Goal: Task Accomplishment & Management: Complete application form

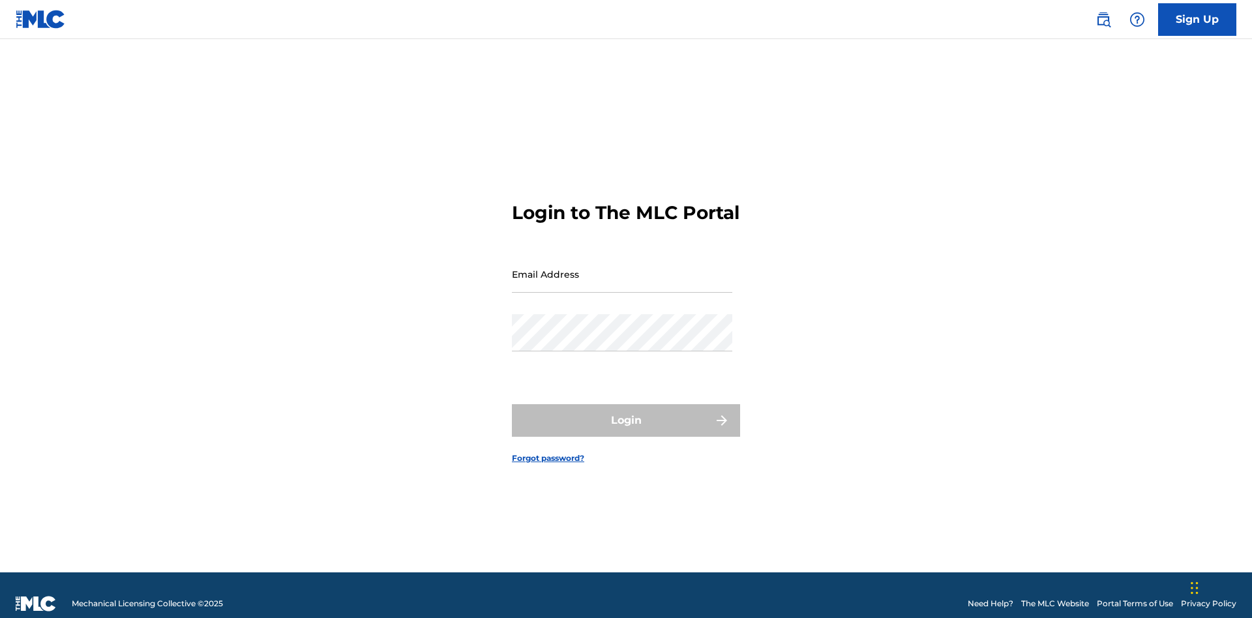
scroll to position [17, 0]
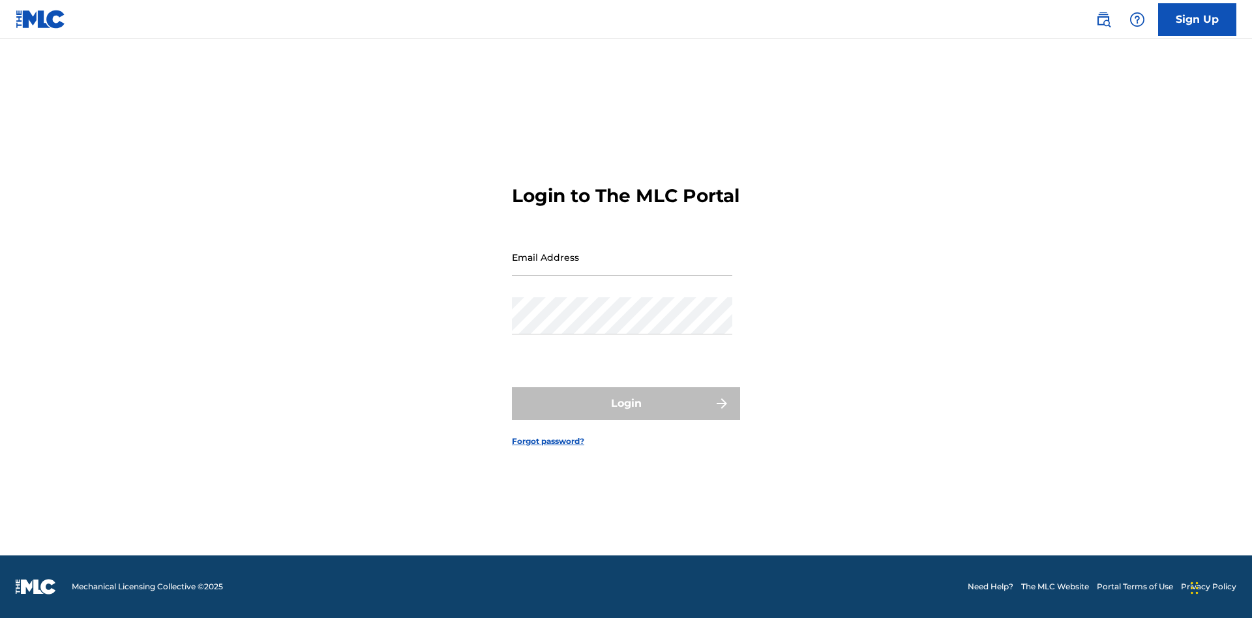
click at [622, 268] on input "Email Address" at bounding box center [622, 257] width 220 height 37
type input "[EMAIL_ADDRESS][DOMAIN_NAME]"
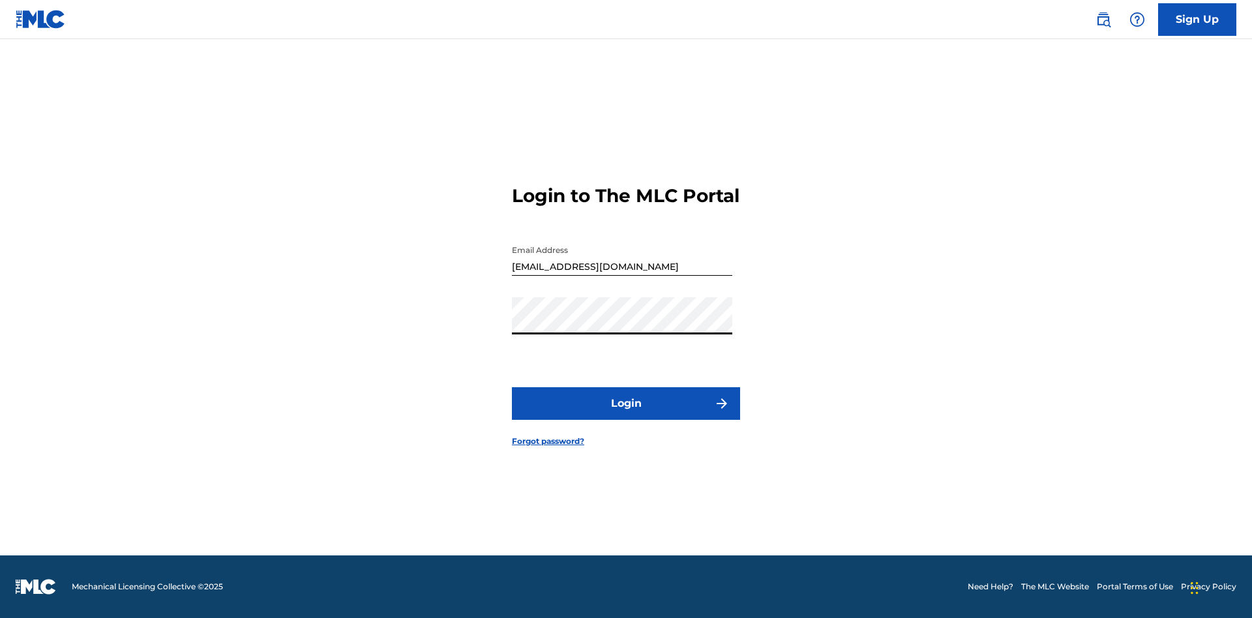
click at [626, 415] on button "Login" at bounding box center [626, 403] width 228 height 33
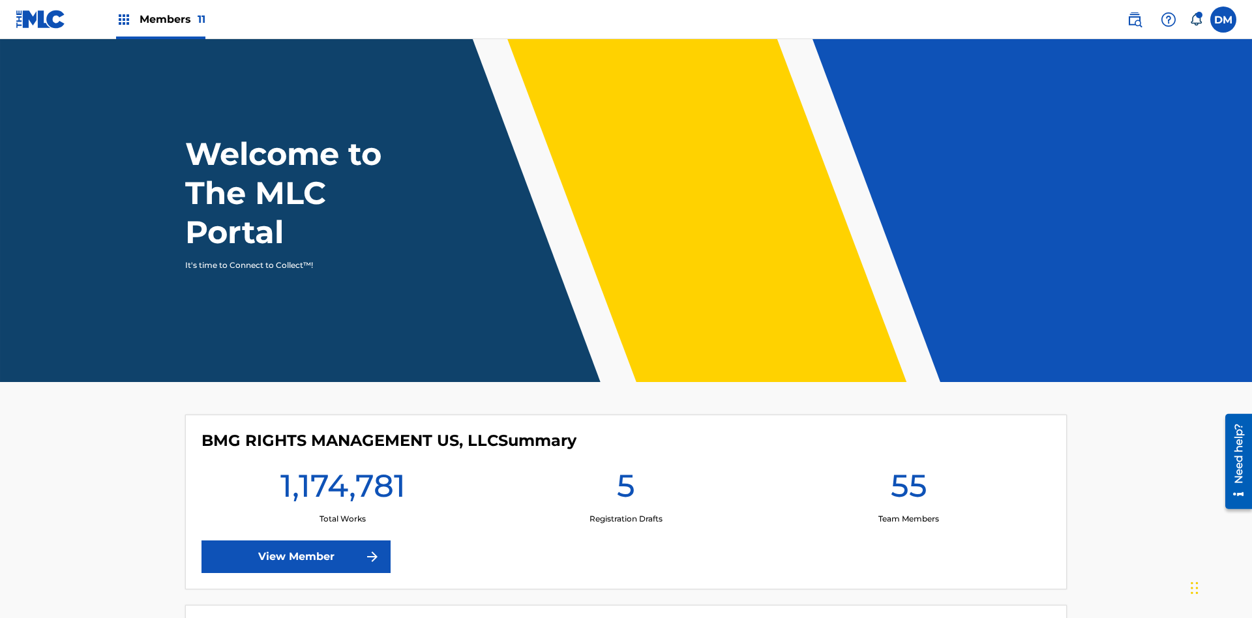
click at [160, 19] on span "Members 11" at bounding box center [173, 19] width 66 height 15
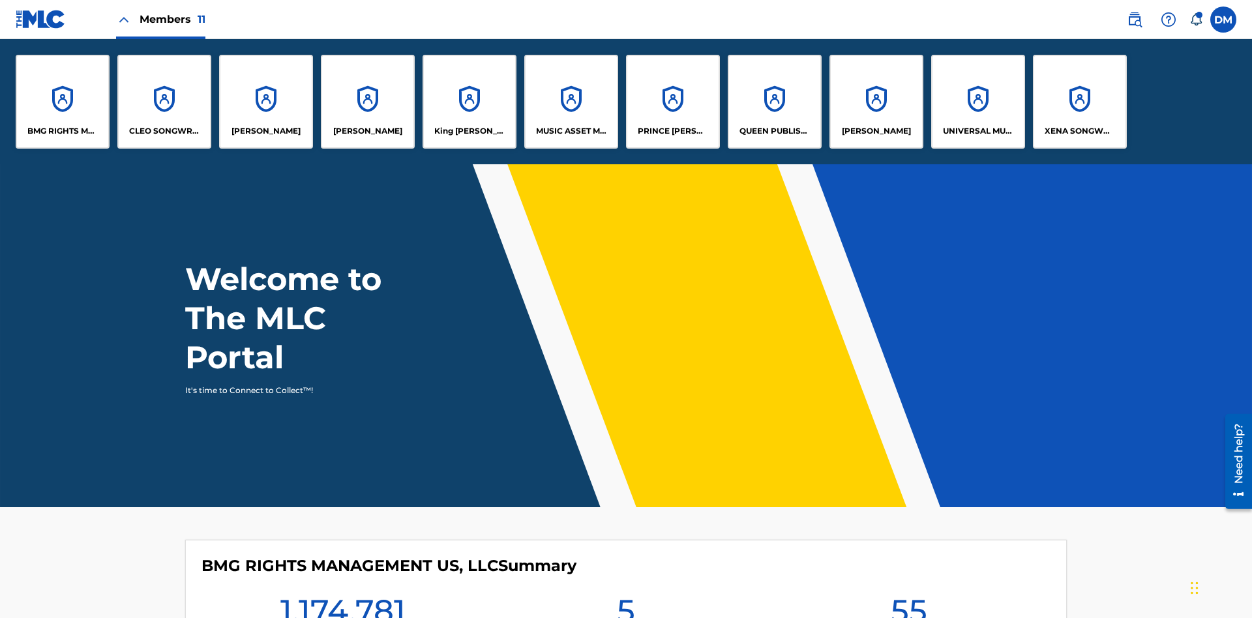
scroll to position [47, 0]
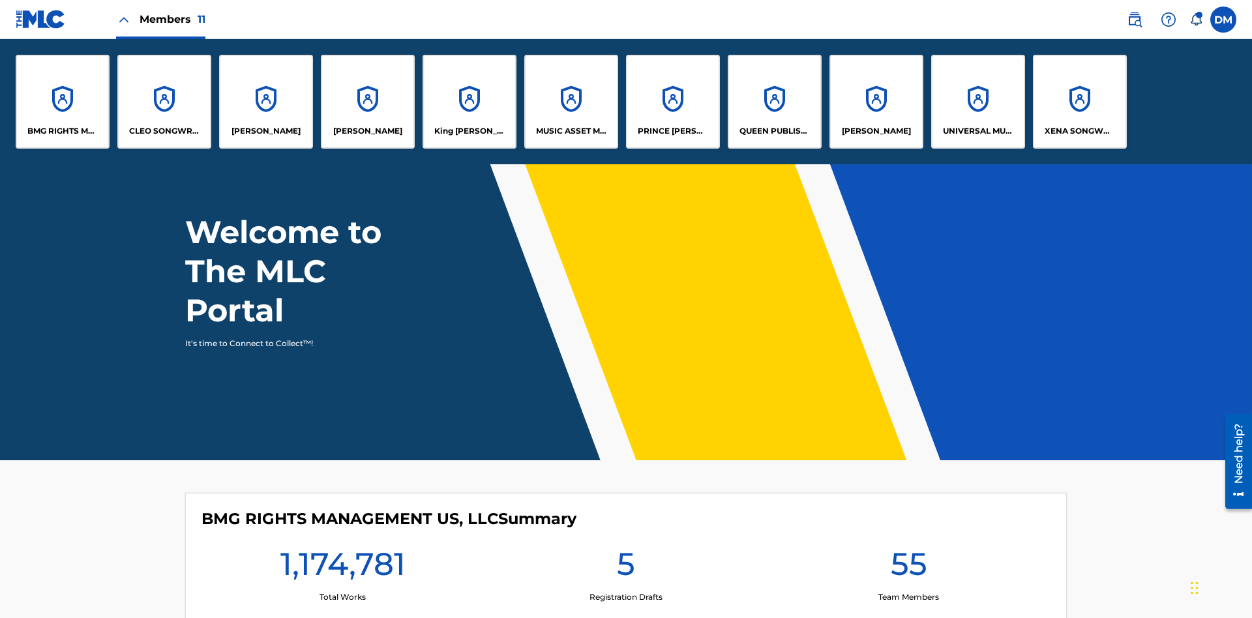
click at [774, 131] on p "QUEEN PUBLISHA" at bounding box center [774, 131] width 71 height 12
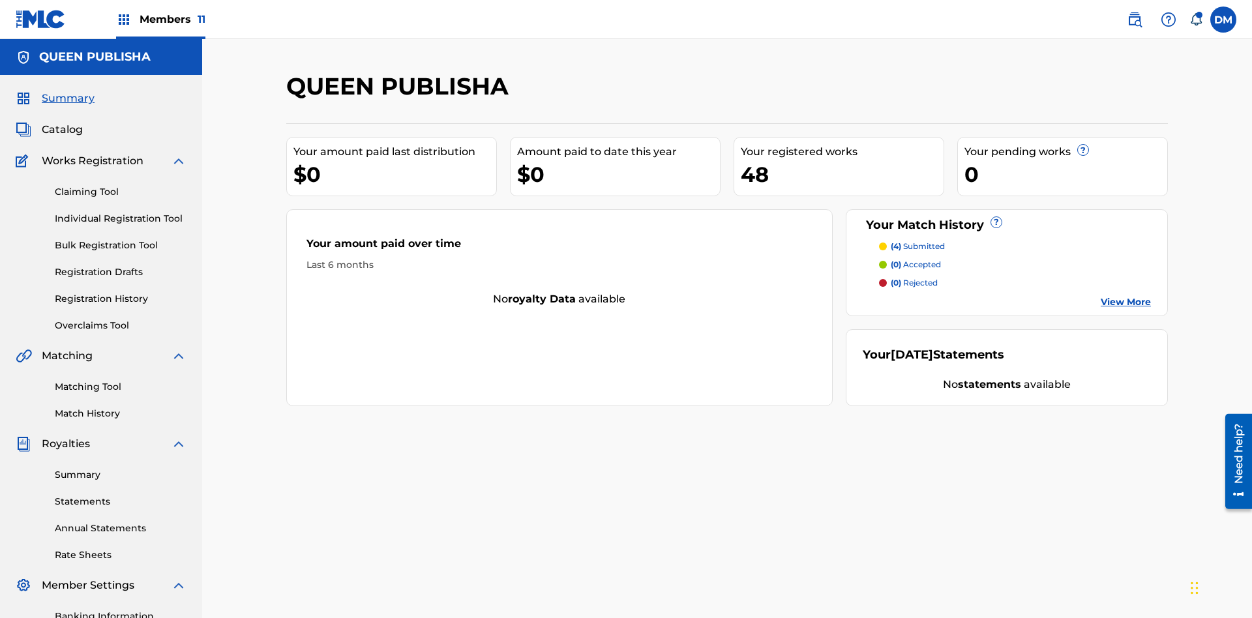
scroll to position [44, 0]
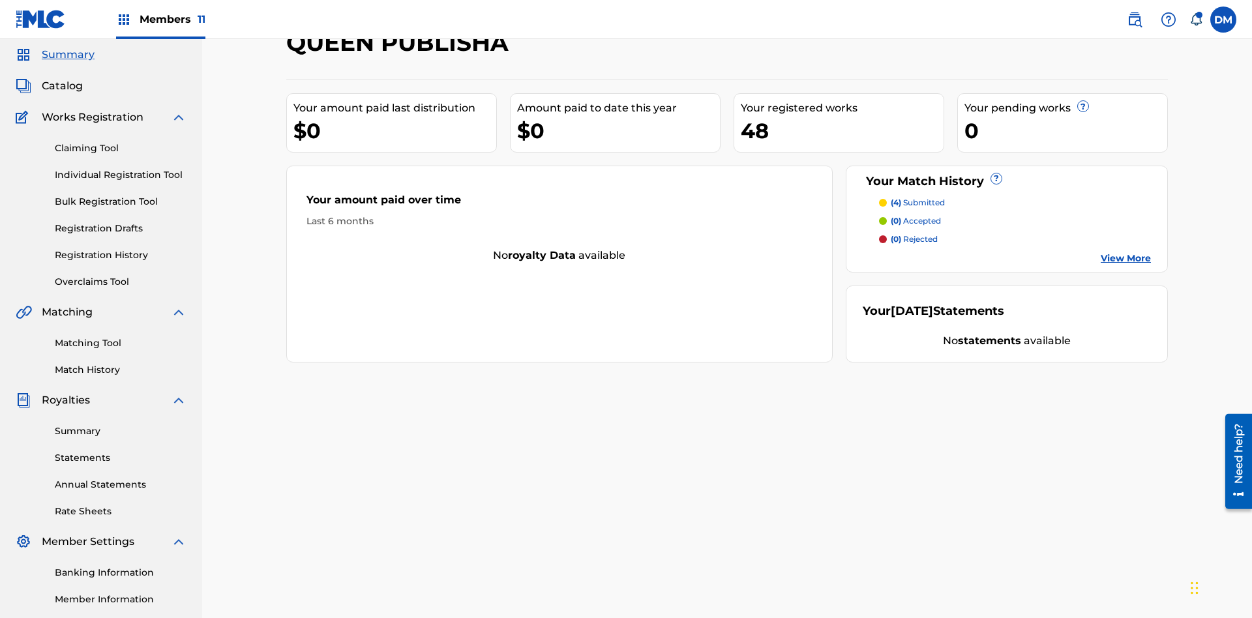
click at [62, 86] on span "Catalog" at bounding box center [62, 86] width 41 height 16
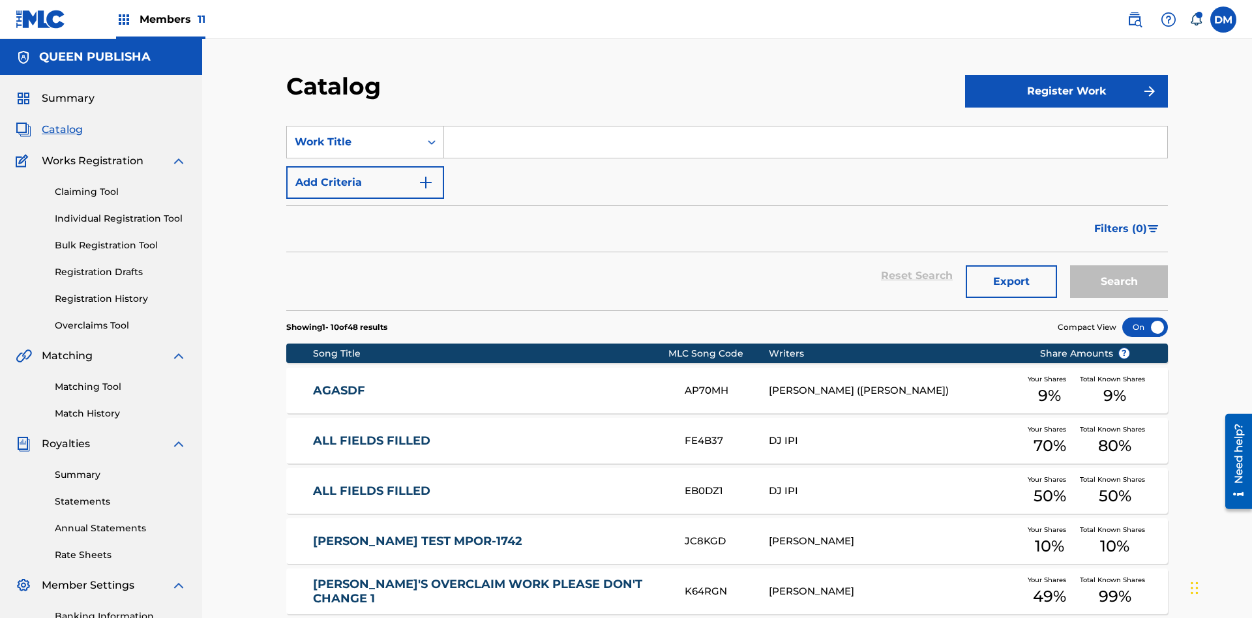
scroll to position [239, 0]
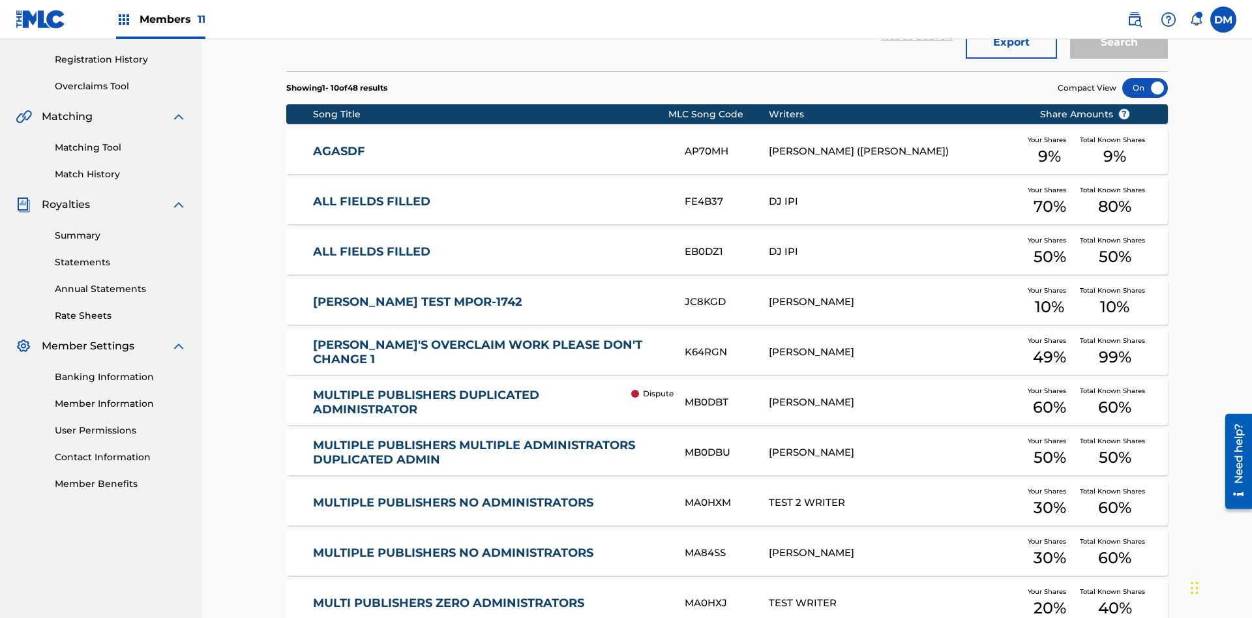
click at [1145, 88] on div at bounding box center [1145, 88] width 46 height 20
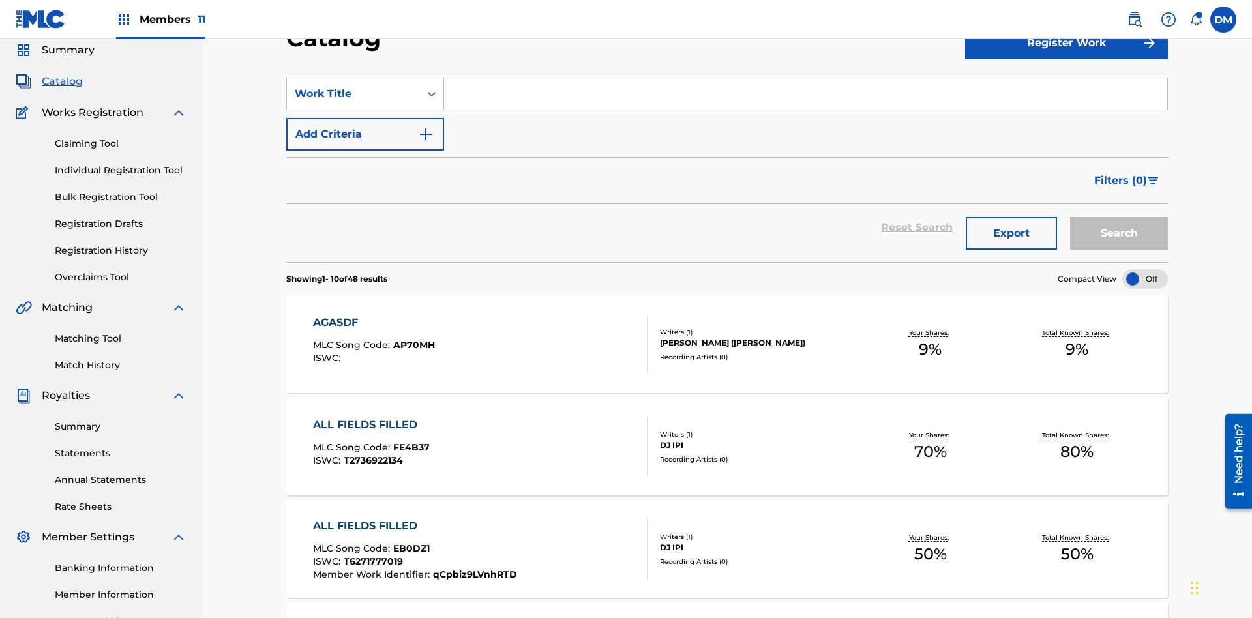
click at [805, 94] on input "Search Form" at bounding box center [805, 93] width 723 height 31
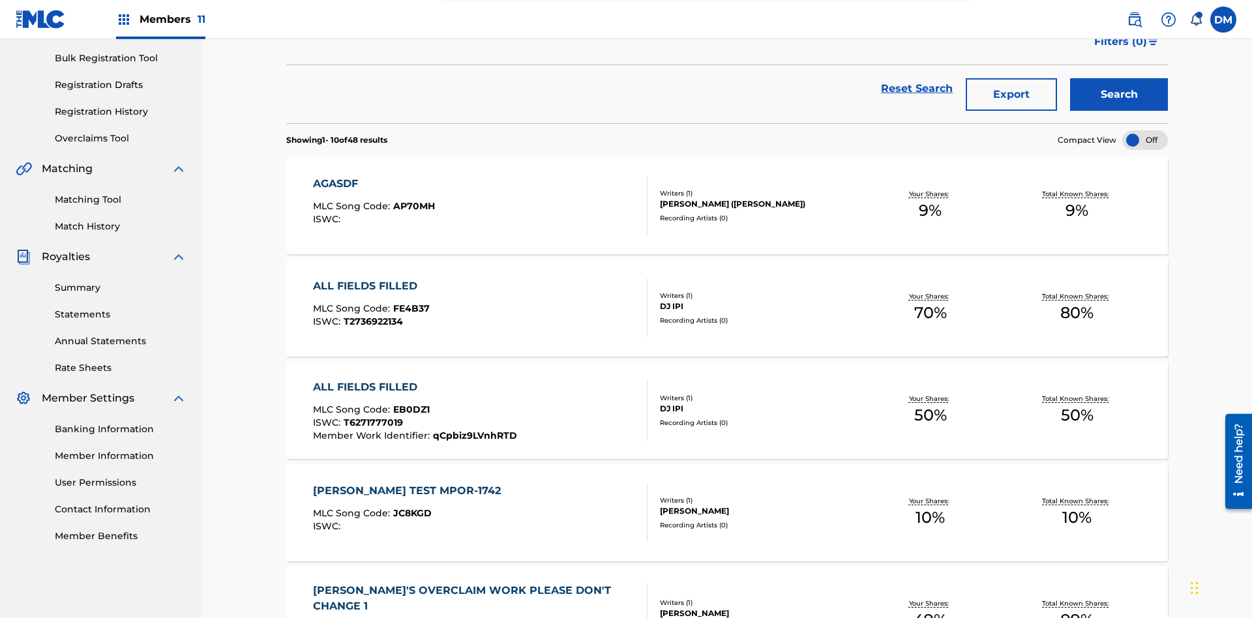
type input "ALL FIELDS FILLED"
click at [1119, 95] on button "Search" at bounding box center [1119, 94] width 98 height 33
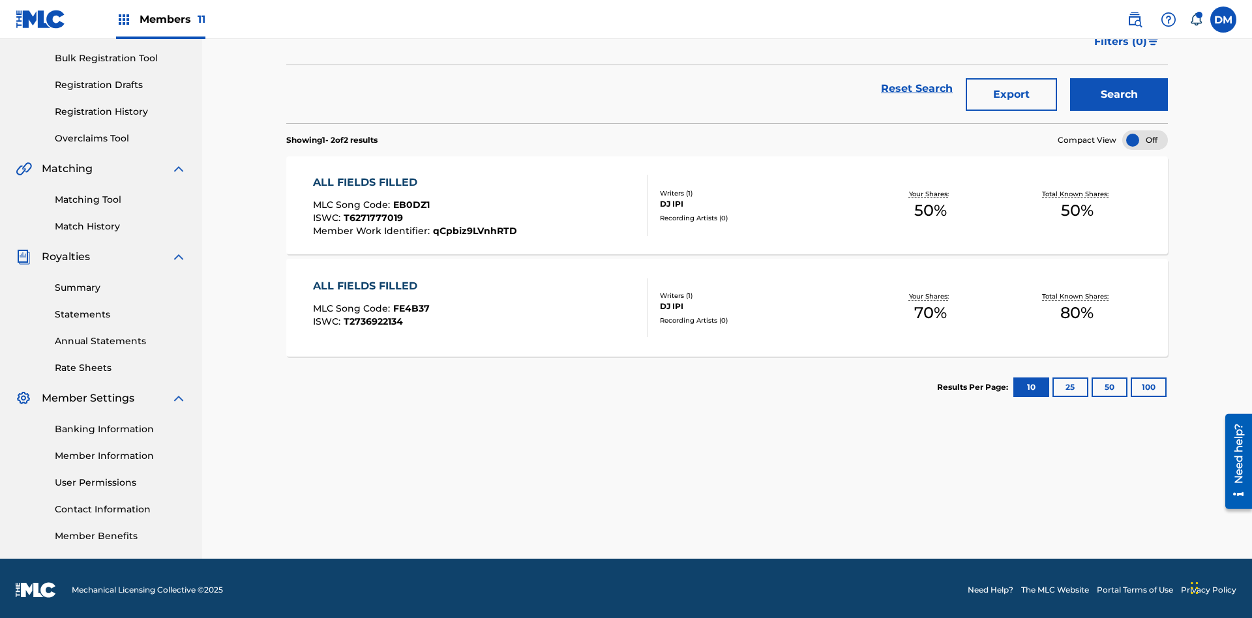
scroll to position [190, 0]
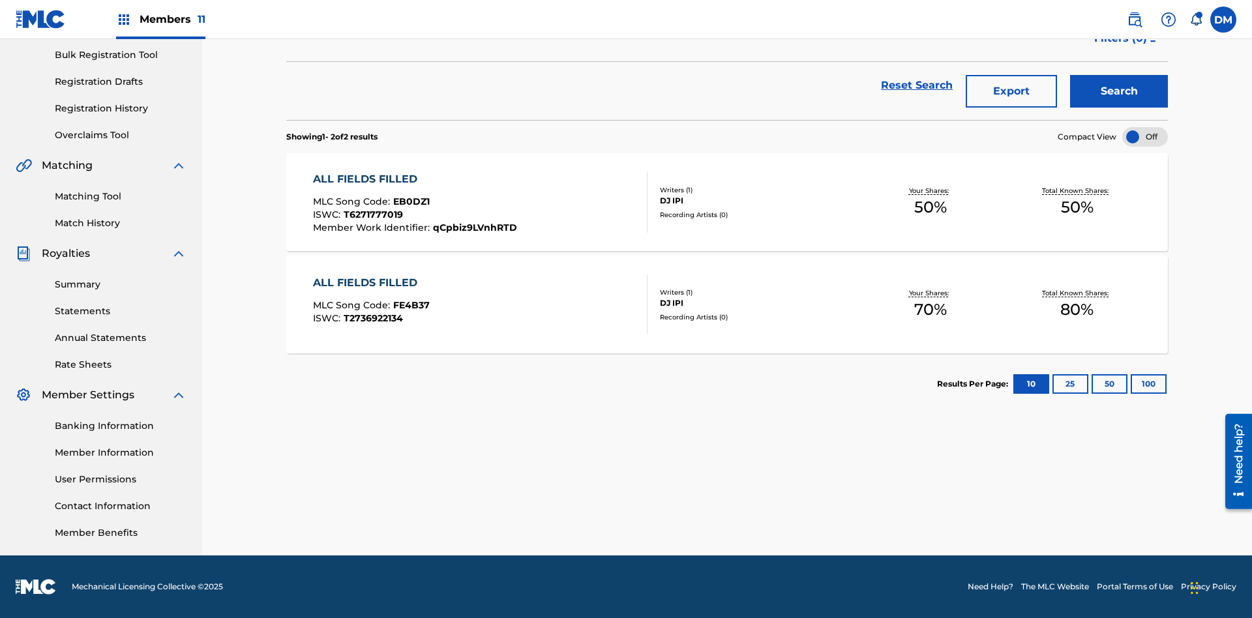
click at [409, 201] on span "EB0DZ1" at bounding box center [411, 202] width 37 height 12
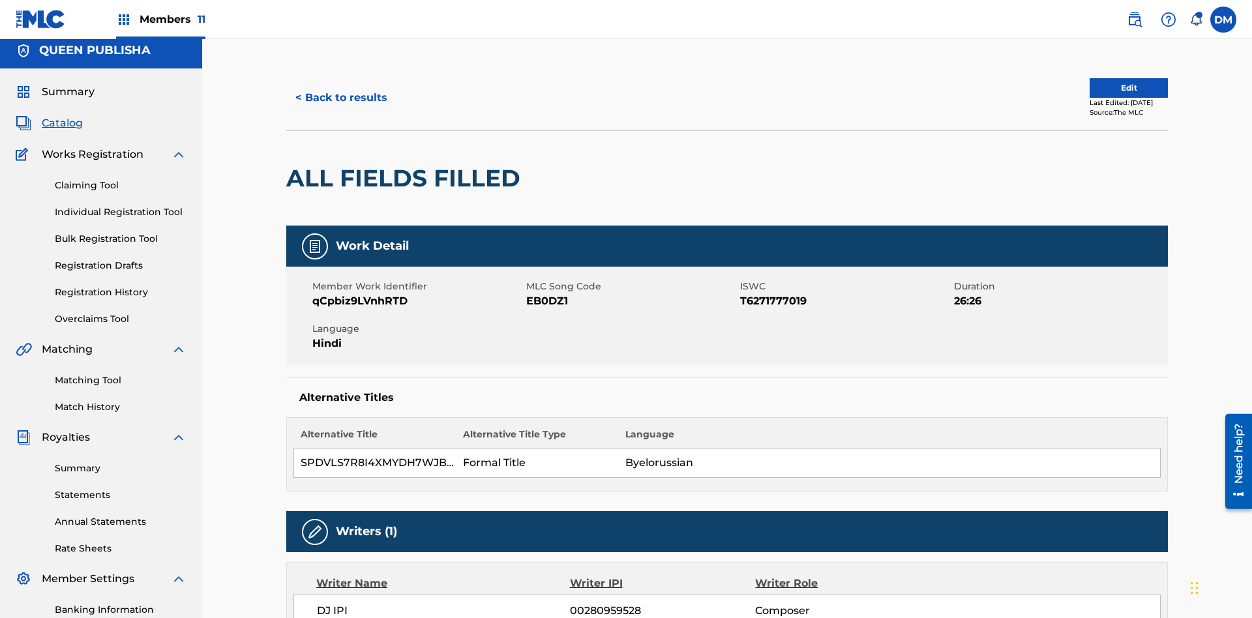
click at [1113, 88] on button "Edit" at bounding box center [1128, 88] width 78 height 20
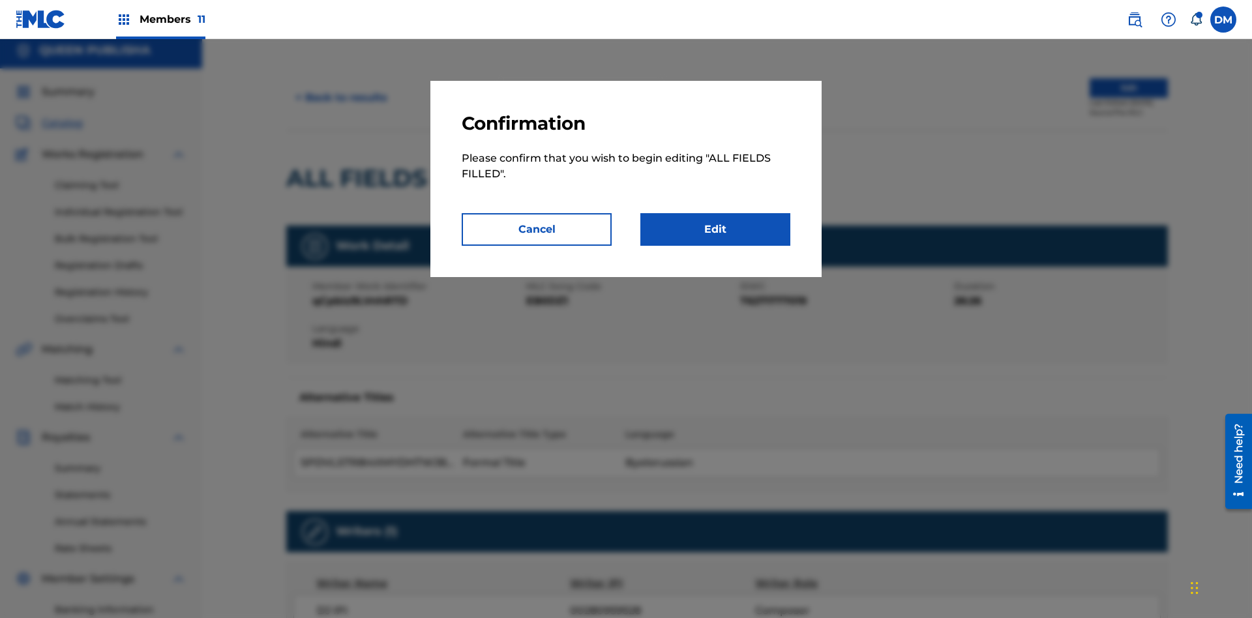
scroll to position [141, 0]
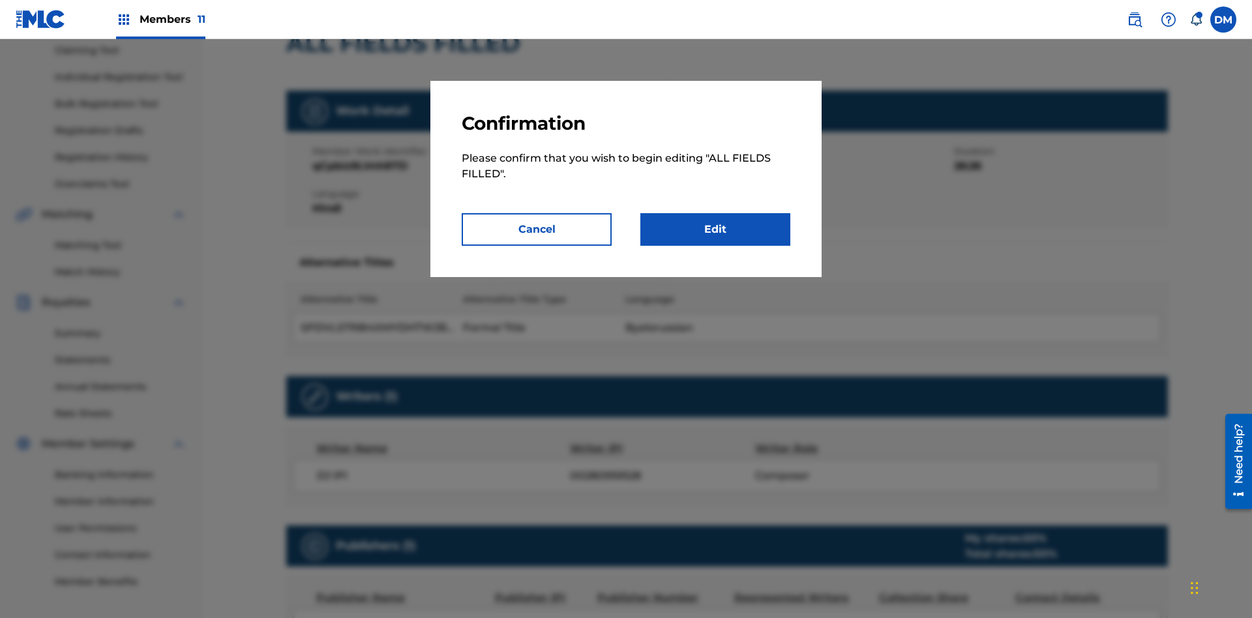
click at [715, 229] on link "Edit" at bounding box center [715, 229] width 150 height 33
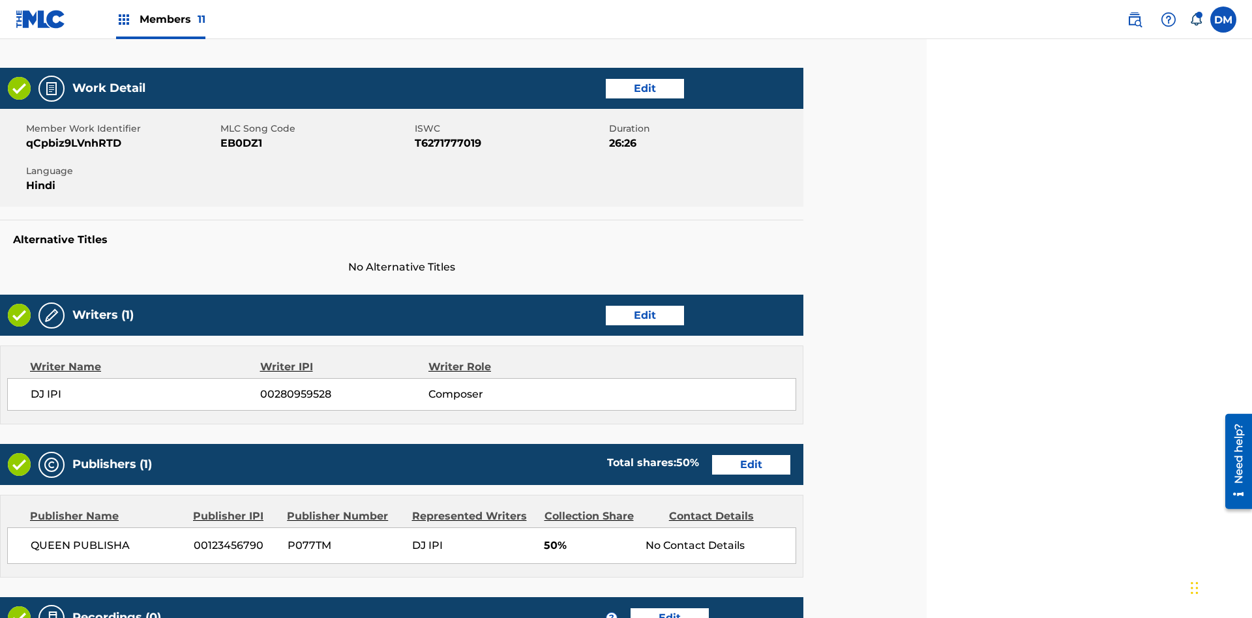
click at [644, 88] on link "Edit" at bounding box center [645, 89] width 78 height 20
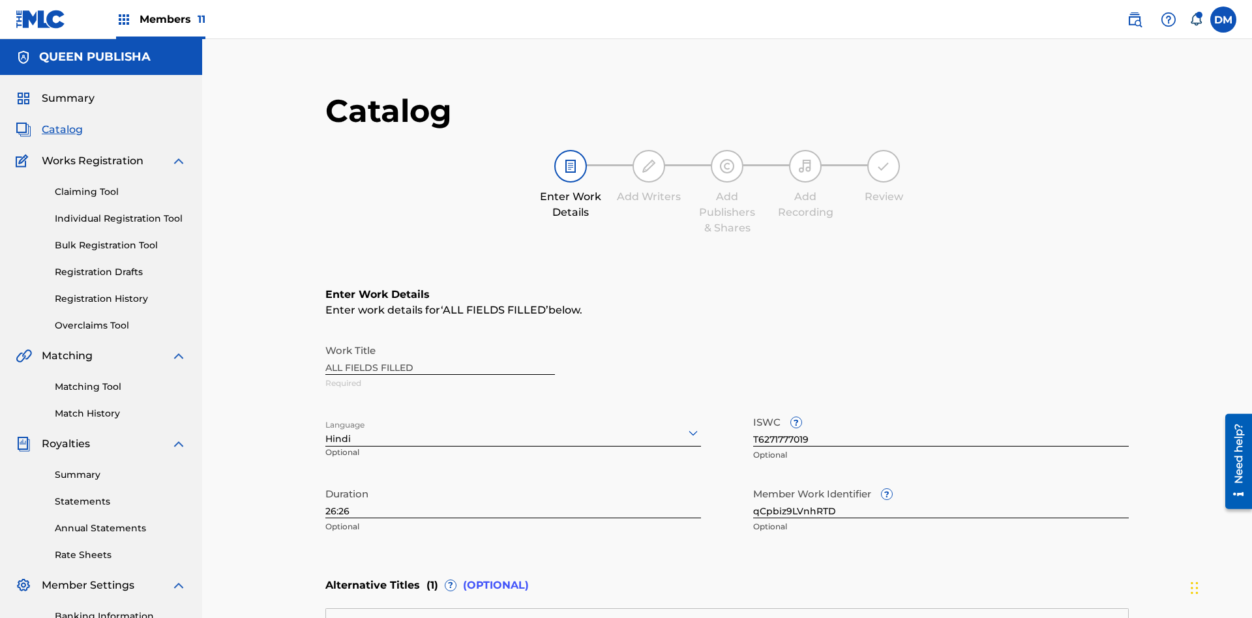
scroll to position [306, 325]
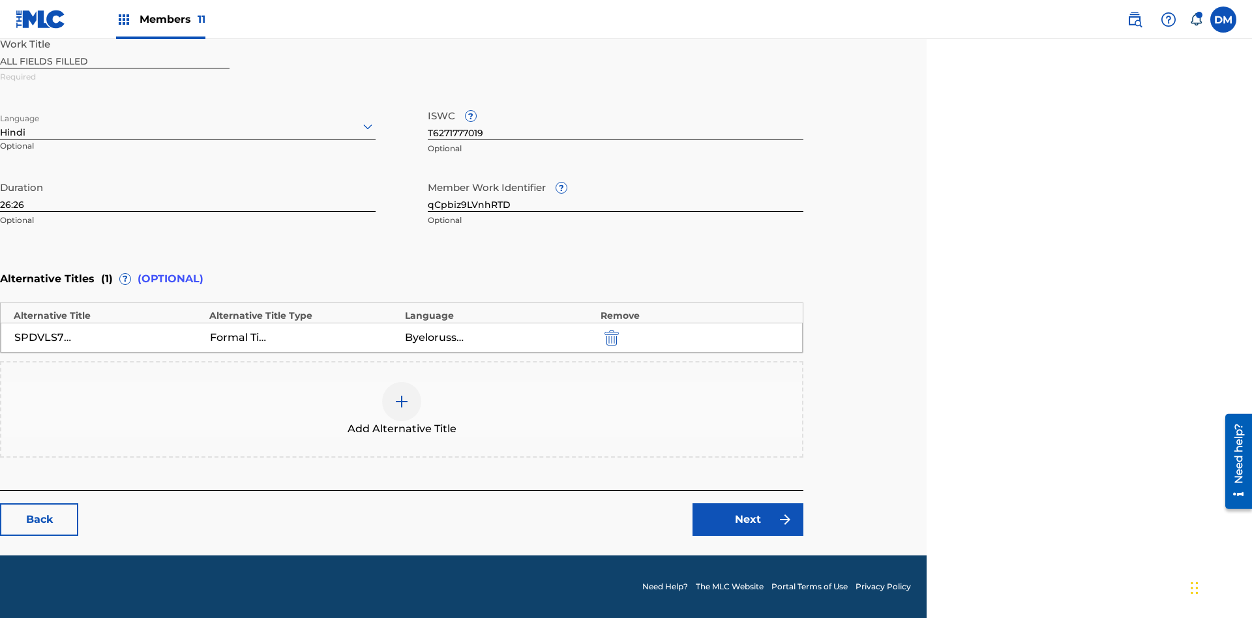
click at [188, 193] on input "26:26" at bounding box center [188, 193] width 376 height 37
type input "54:54"
click at [368, 126] on icon at bounding box center [368, 127] width 16 height 16
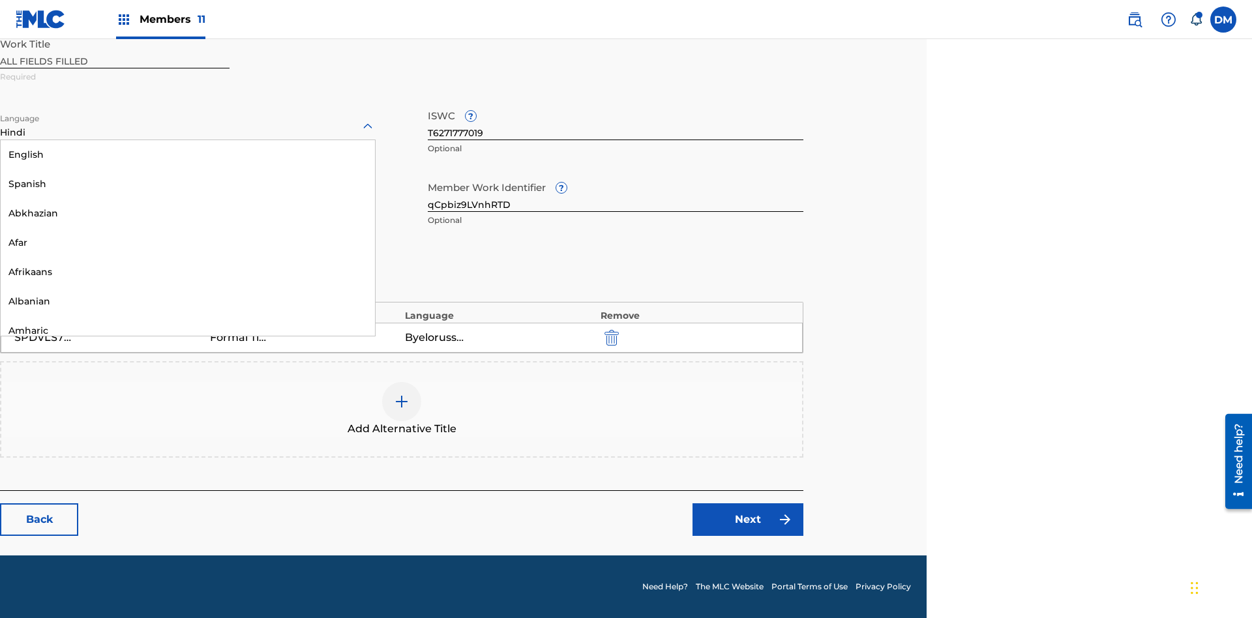
scroll to position [1252, 0]
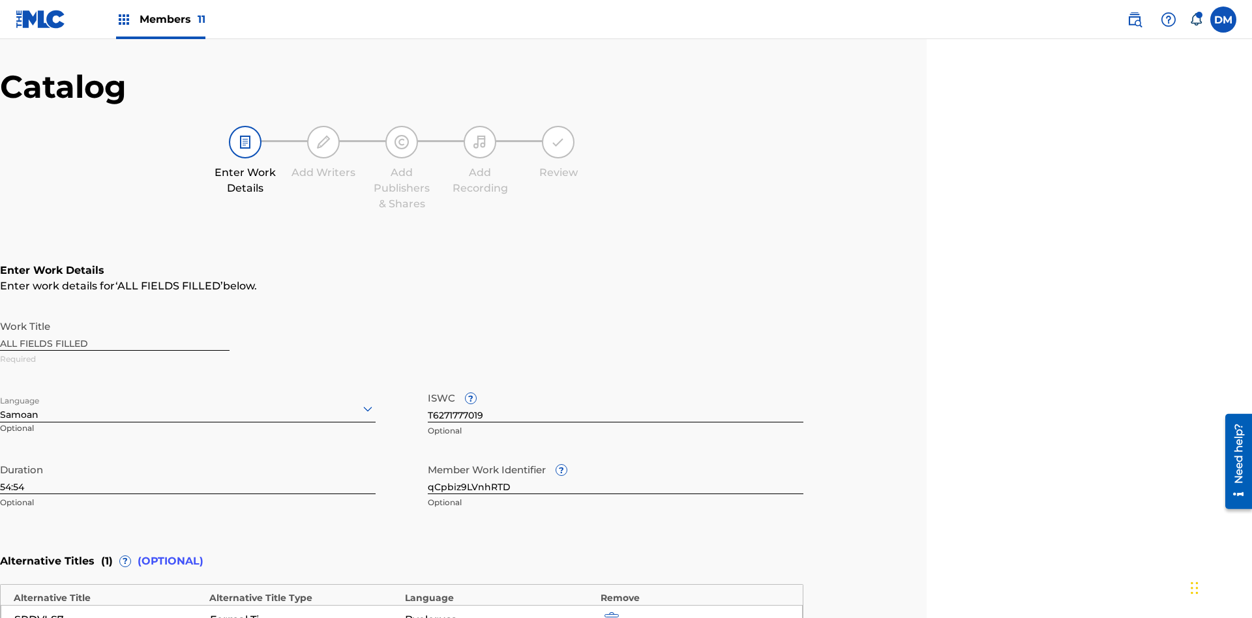
scroll to position [306, 325]
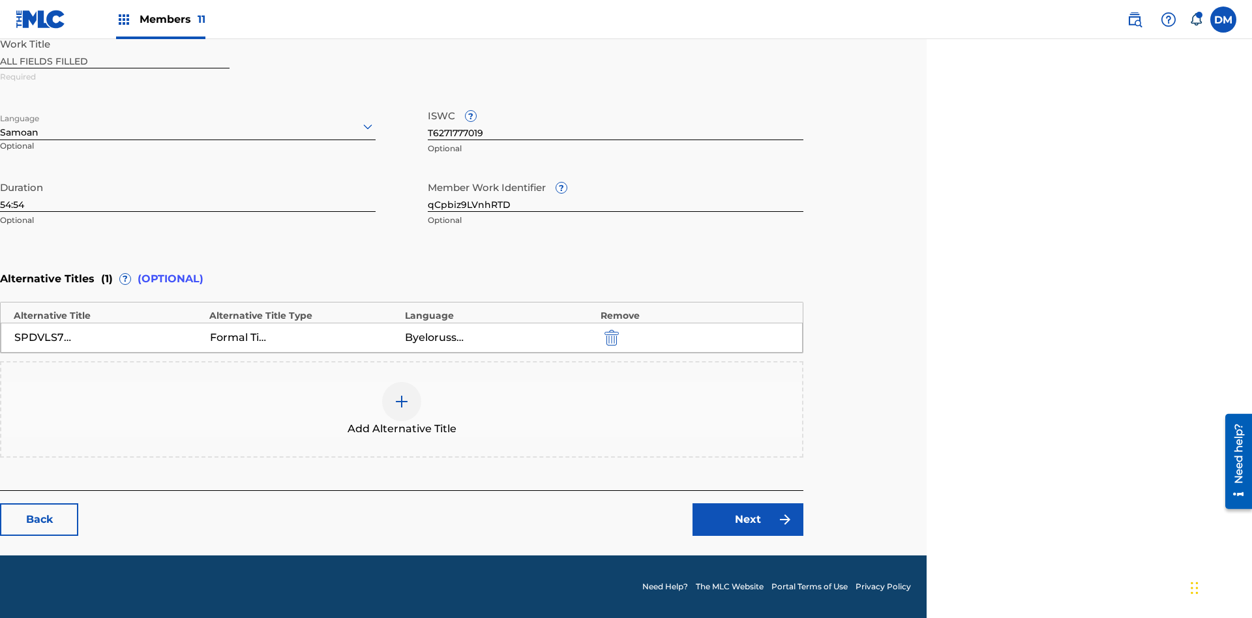
click at [615, 193] on input "qCpbiz9LVnhRTD" at bounding box center [616, 193] width 376 height 37
type input "jMwKfW6ry6zrPw"
click at [615, 121] on input "T6271777019" at bounding box center [616, 121] width 376 height 37
type input "T9576614136"
click at [610, 337] on img "submit" at bounding box center [611, 338] width 14 height 16
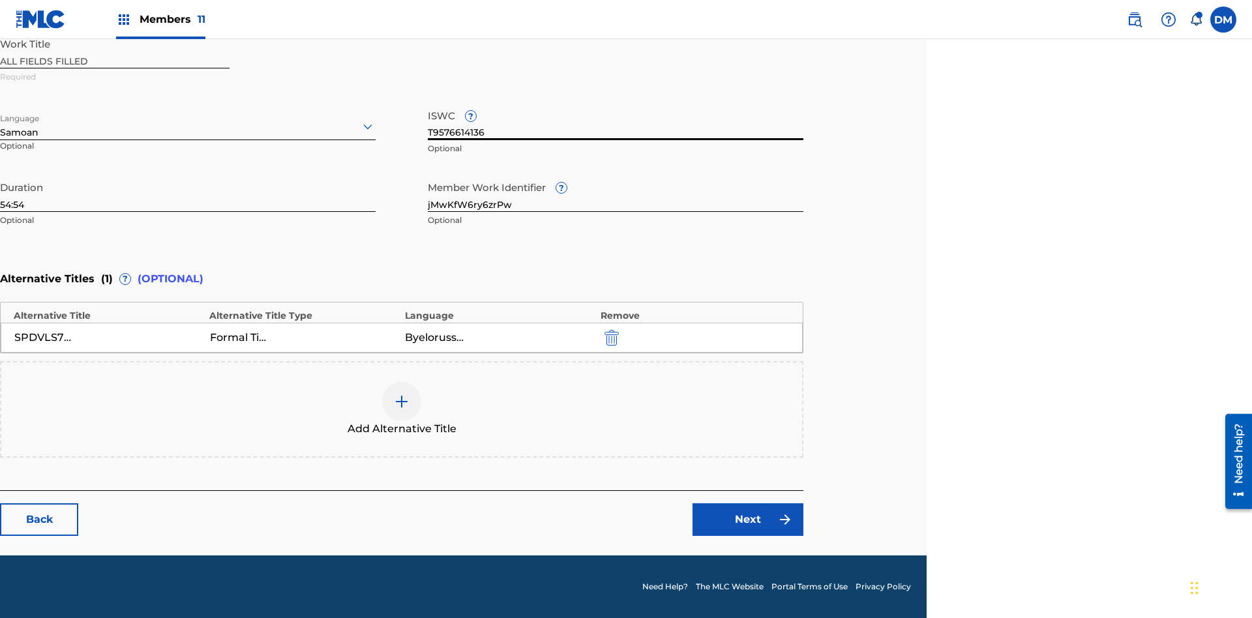
scroll to position [247, 325]
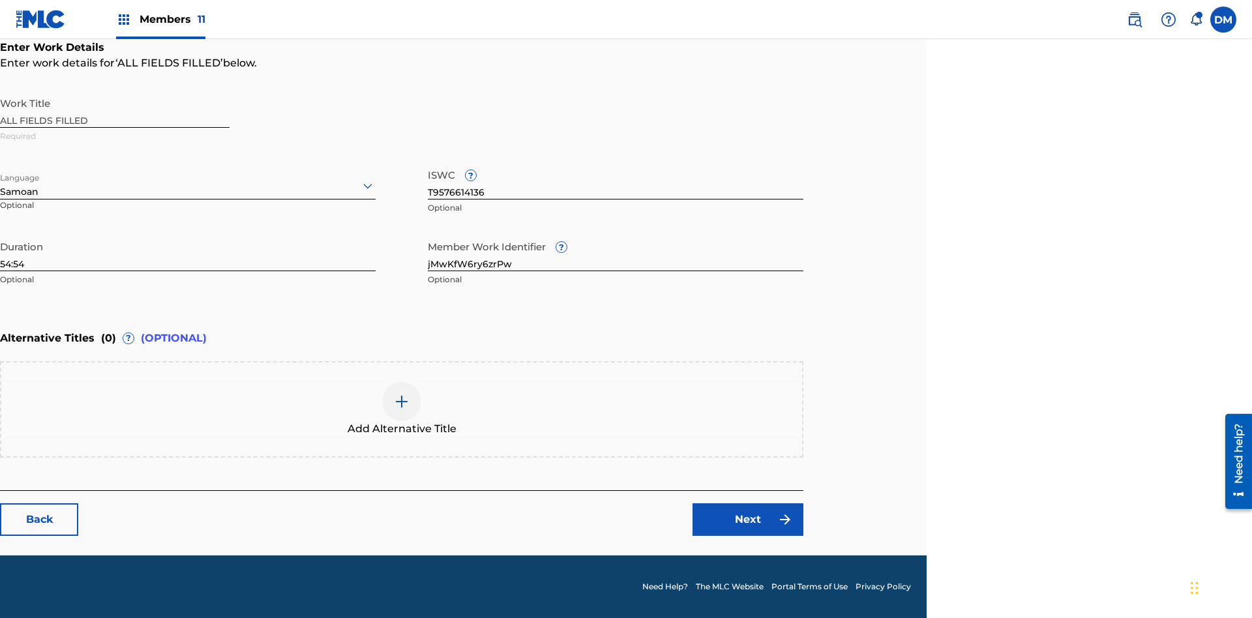
click at [402, 409] on img at bounding box center [402, 402] width 16 height 16
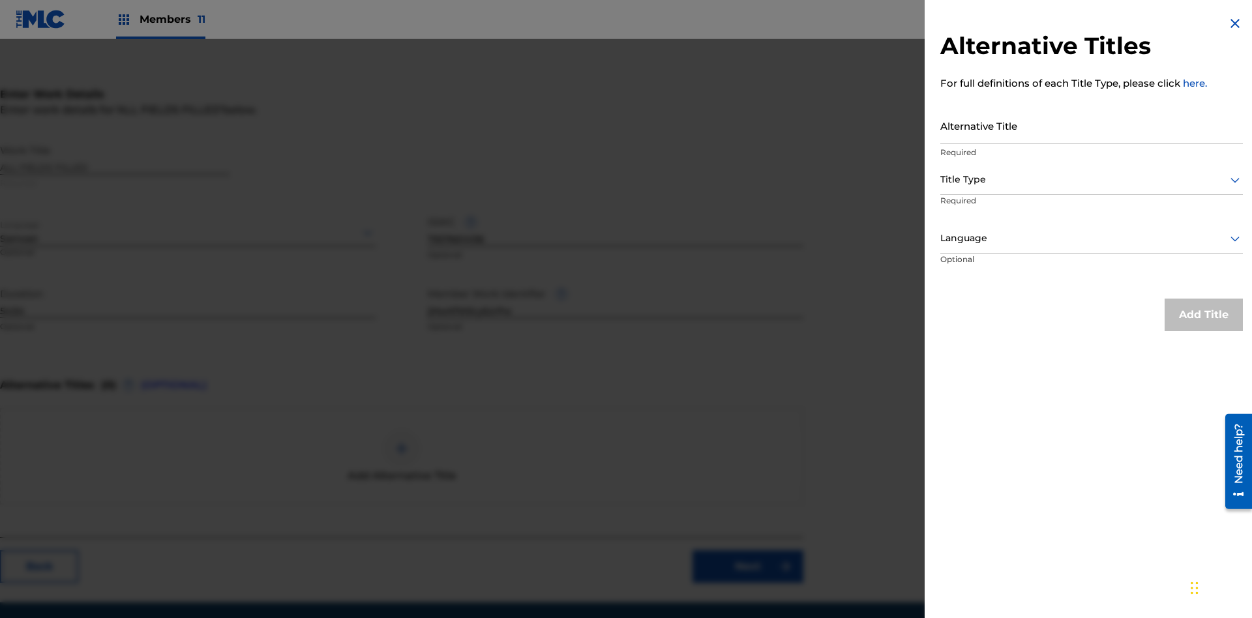
scroll to position [228, 325]
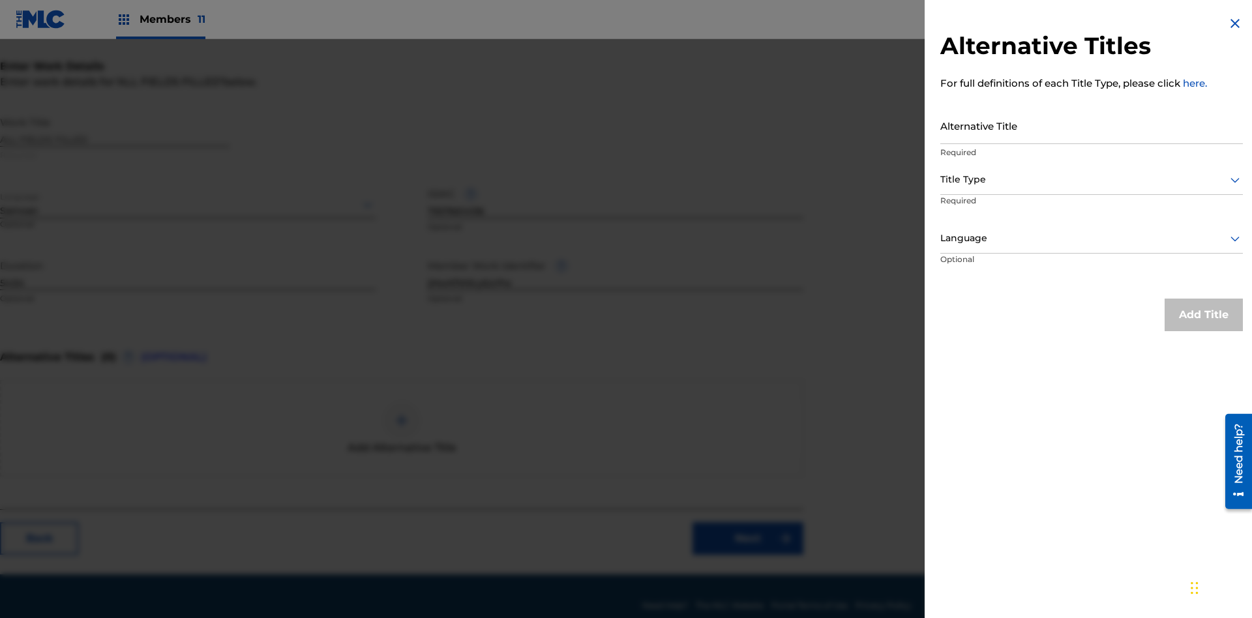
click at [1091, 125] on input "Alternative Title" at bounding box center [1091, 125] width 303 height 37
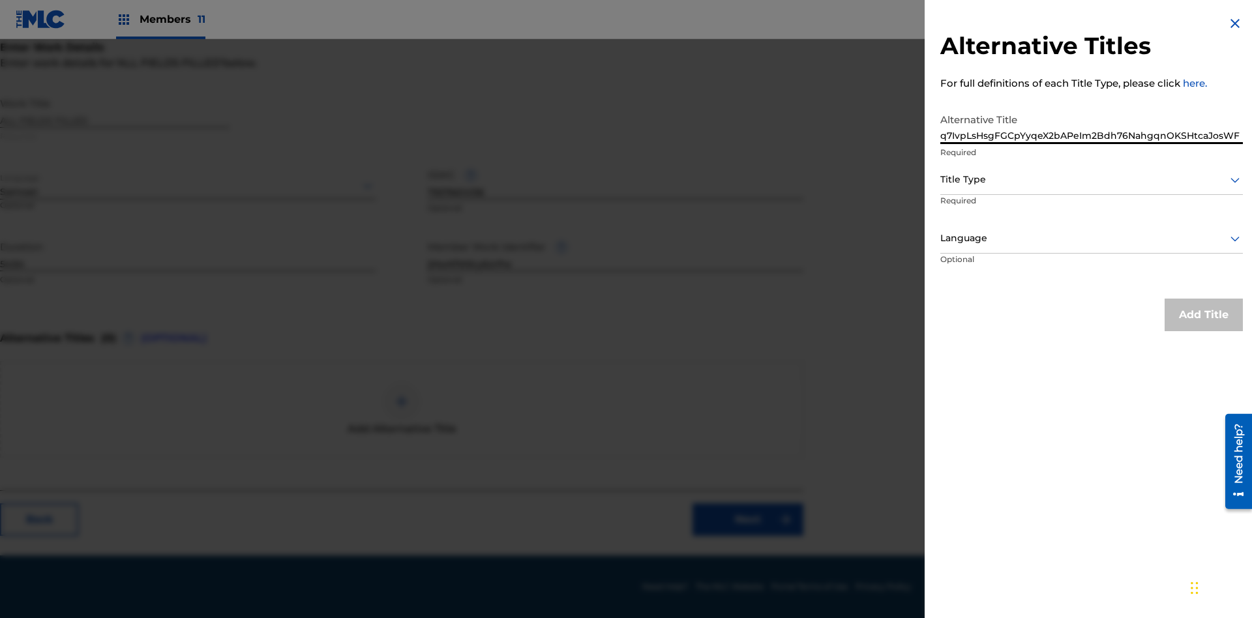
type input "q7IvpLsHsgFGCpYyqeX2bAPeIm2Bdh76NahgqnOKSHtcaJosWF"
click at [1091, 179] on div at bounding box center [1091, 179] width 303 height 16
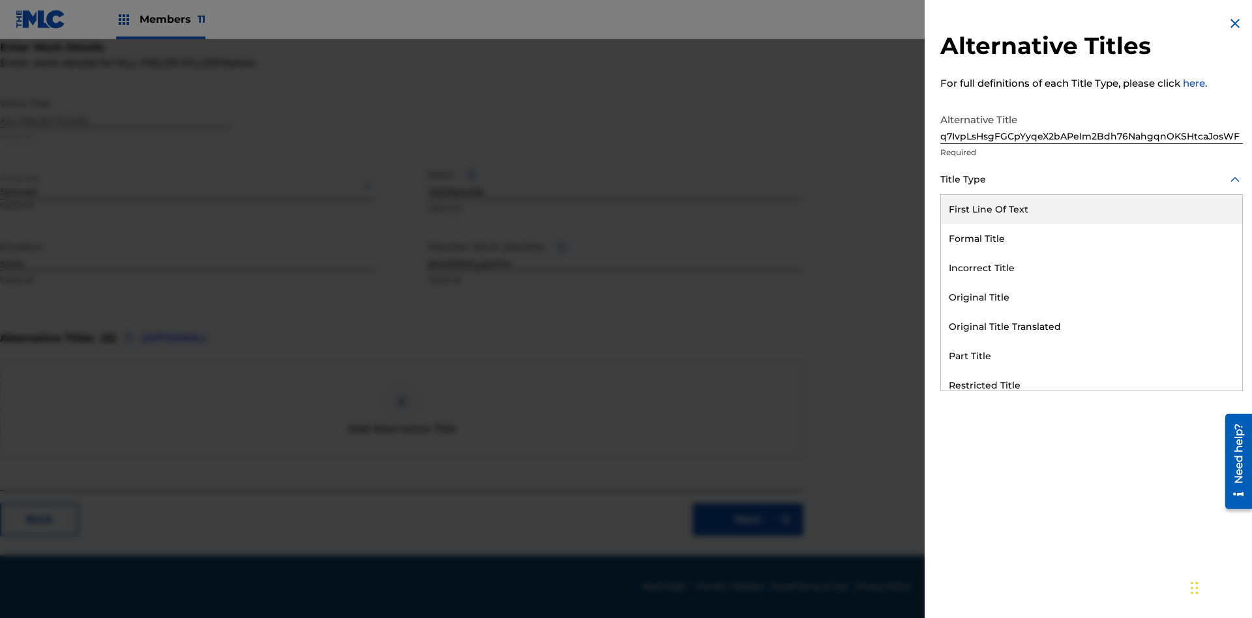
click at [1091, 488] on div "Alternative Title" at bounding box center [1091, 502] width 301 height 29
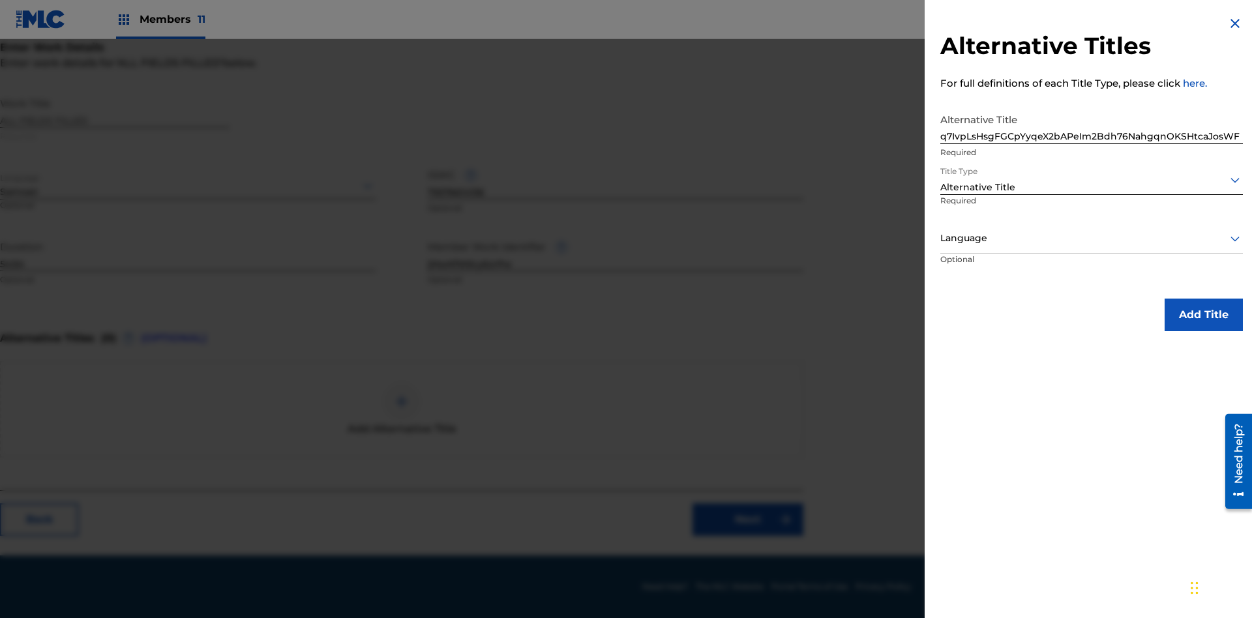
click at [1091, 238] on div at bounding box center [1091, 238] width 303 height 16
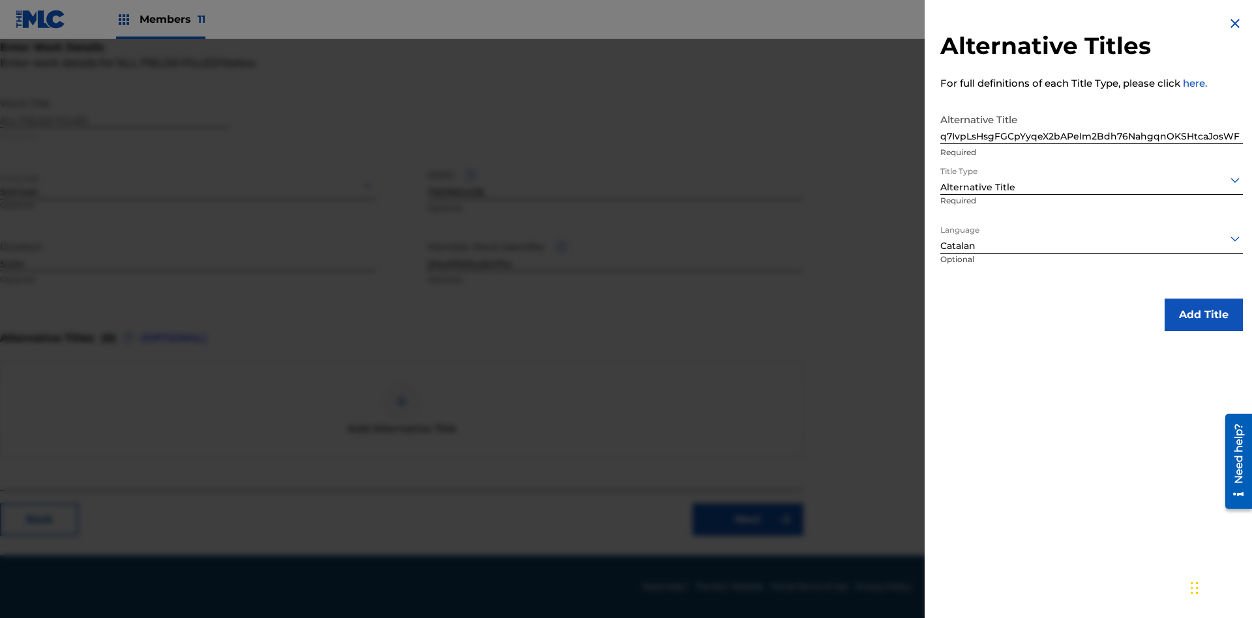
click at [1203, 314] on button "Add Title" at bounding box center [1203, 315] width 78 height 33
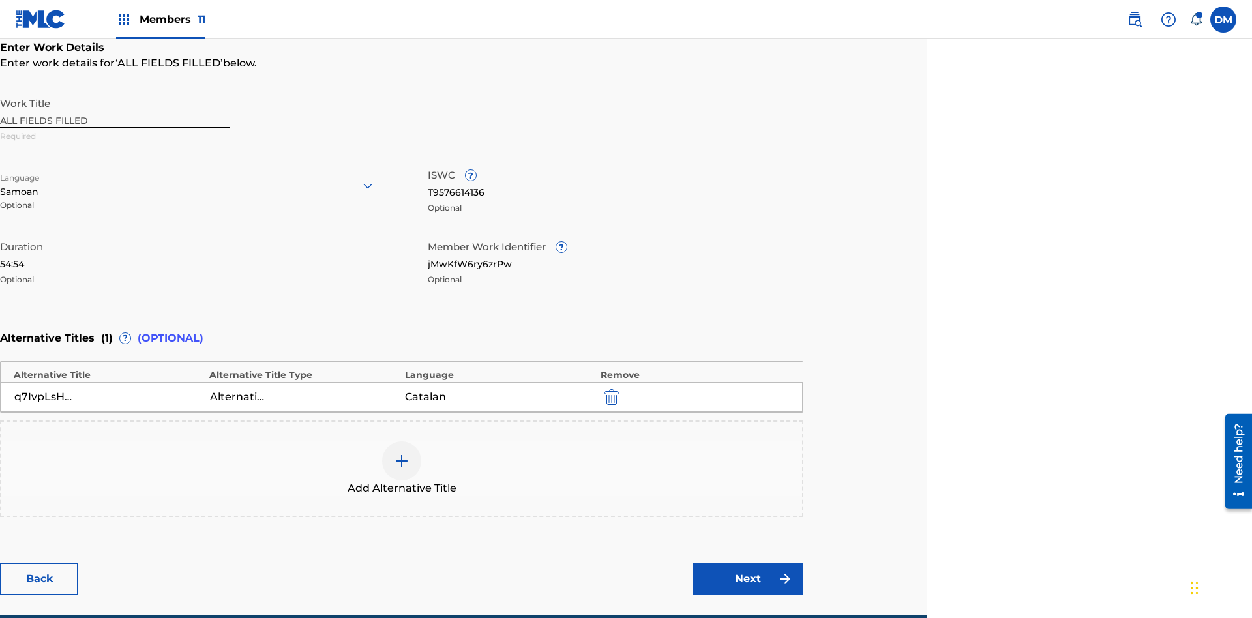
scroll to position [306, 325]
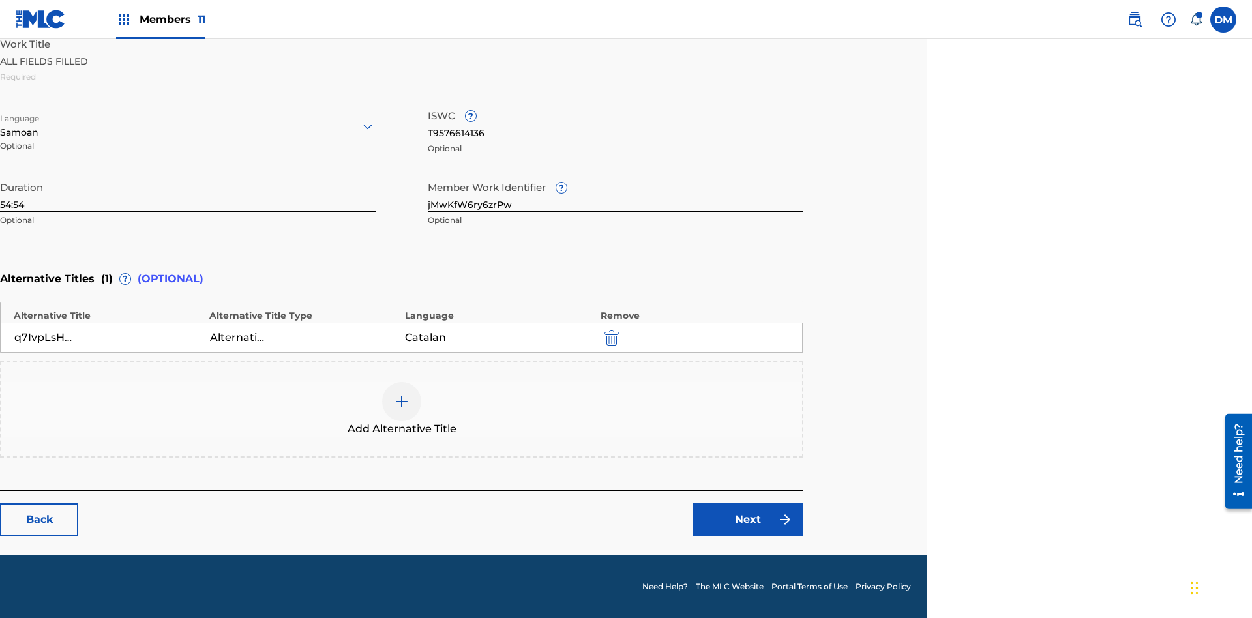
click at [748, 520] on link "Next" at bounding box center [747, 519] width 111 height 33
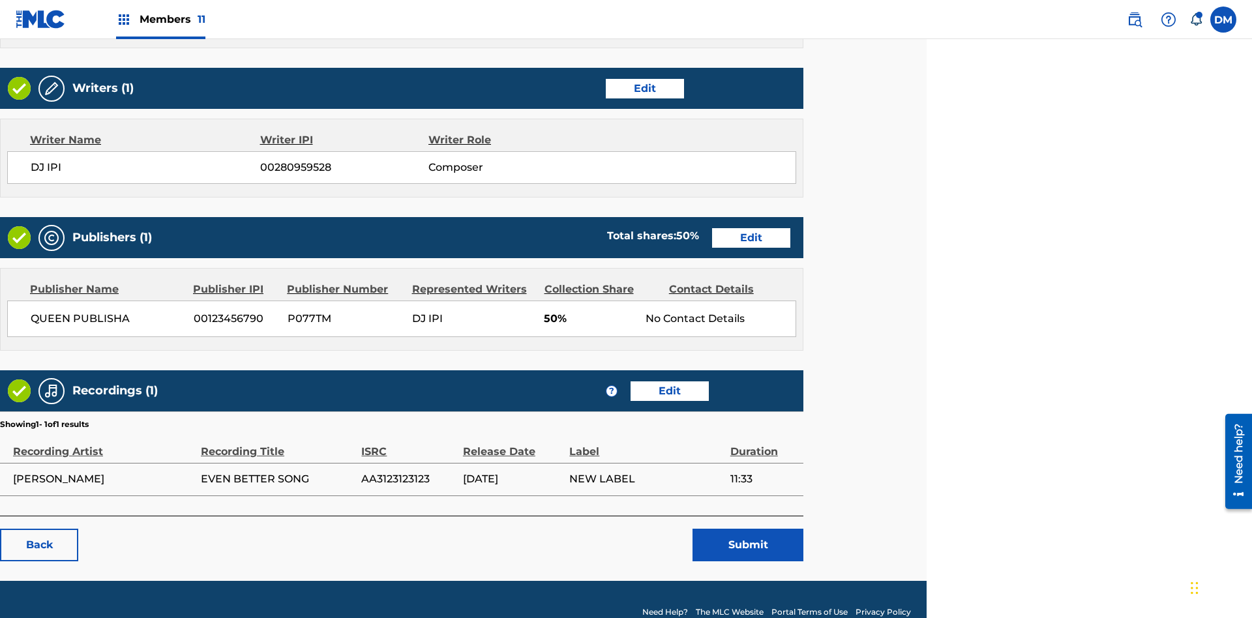
click at [644, 88] on link "Edit" at bounding box center [645, 89] width 78 height 20
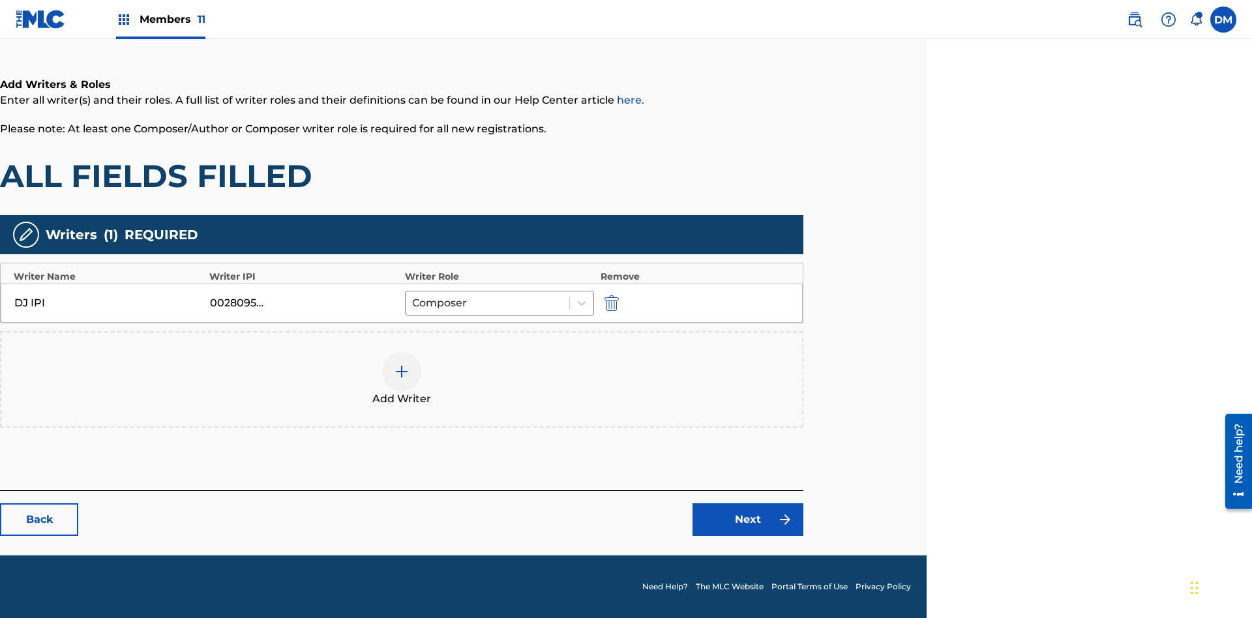
click at [610, 303] on img "submit" at bounding box center [611, 303] width 14 height 16
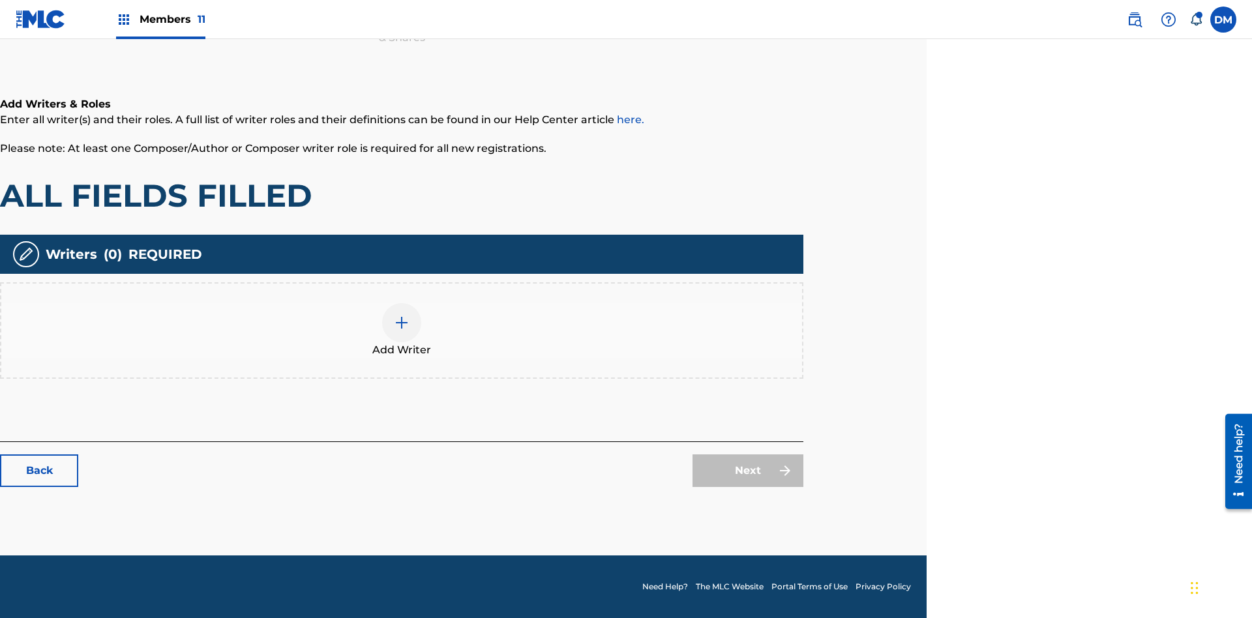
scroll to position [190, 325]
click at [402, 330] on img at bounding box center [402, 323] width 16 height 16
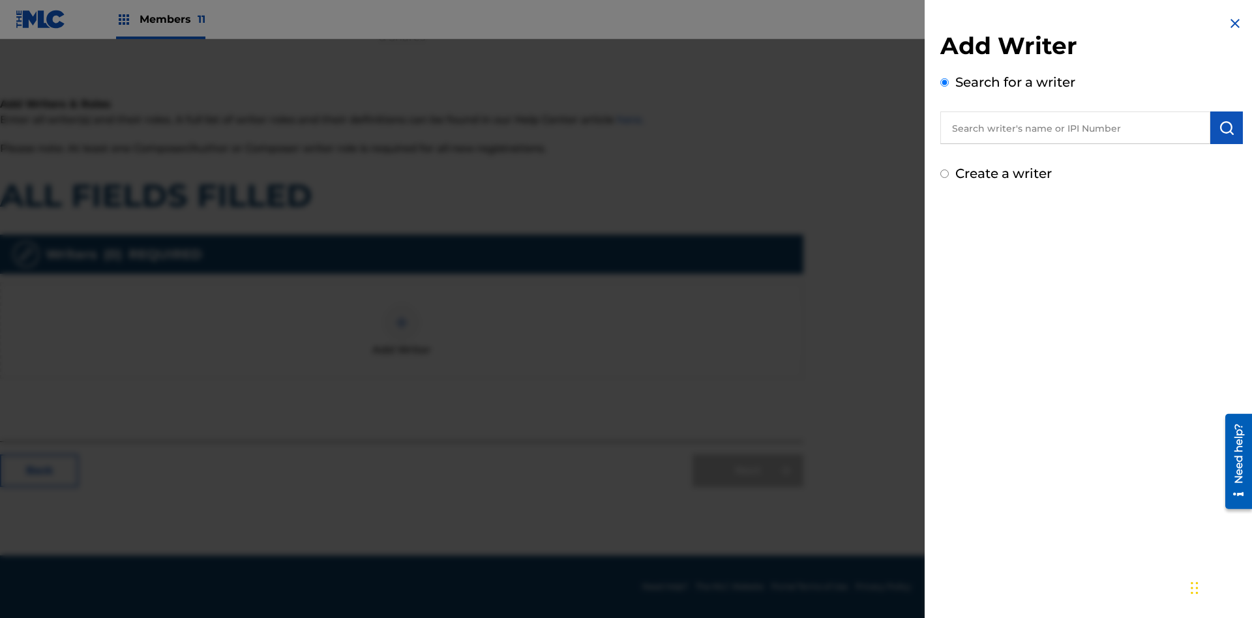
click at [945, 174] on input "Create a writer" at bounding box center [944, 174] width 8 height 8
radio input "false"
radio input "true"
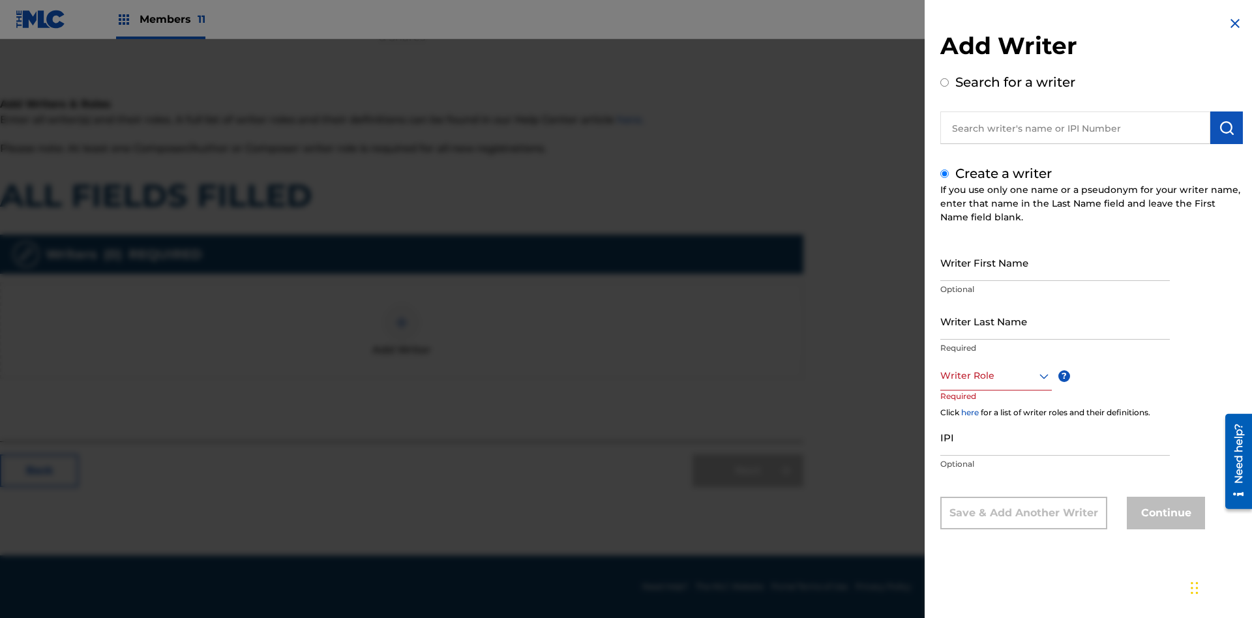
click at [1055, 262] on input "Writer First Name" at bounding box center [1054, 262] width 229 height 37
type input "oQIEs7gCky0P0vradLsDHbe6v"
click at [1055, 321] on input "Writer Last Name" at bounding box center [1054, 321] width 229 height 37
type input "3tLMmOF1vjhQMHHP9iHT2o6Y6"
click at [995, 376] on div at bounding box center [995, 376] width 111 height 16
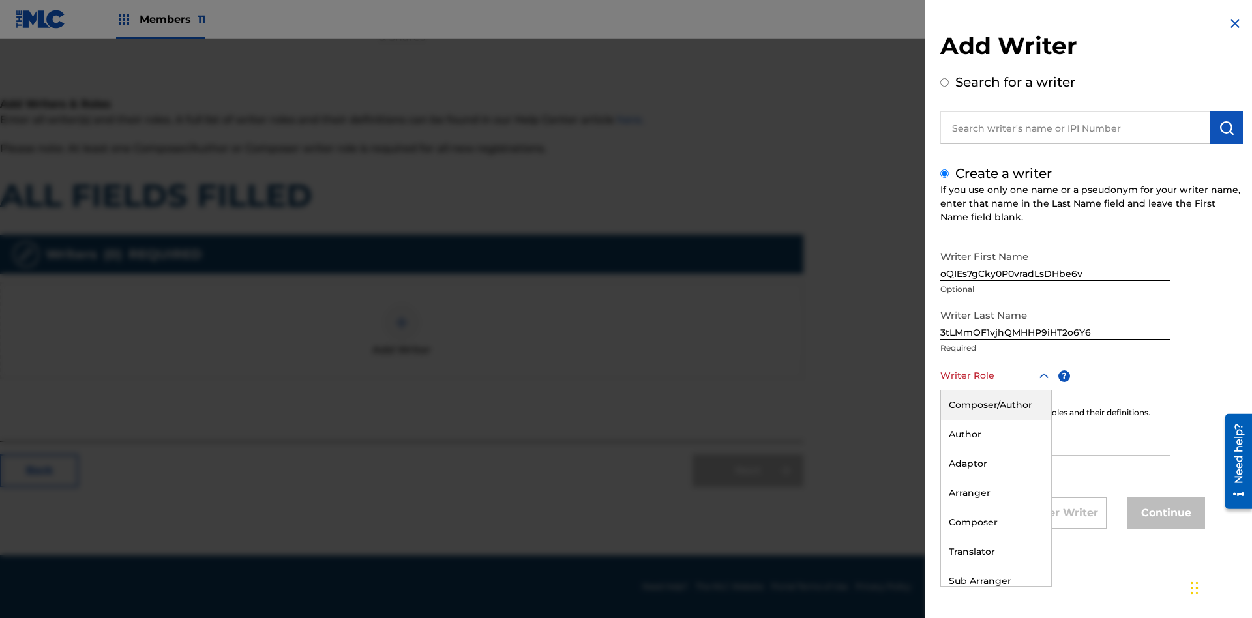
click at [995, 522] on div "Composer" at bounding box center [996, 522] width 110 height 29
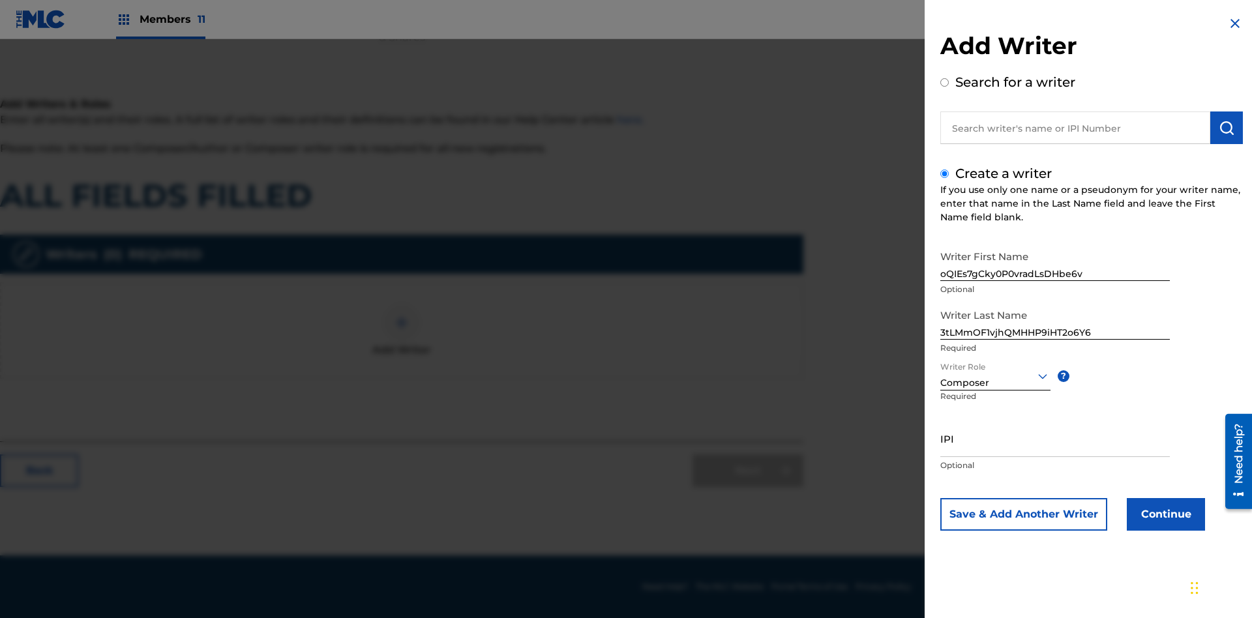
click at [1055, 438] on input "IPI" at bounding box center [1054, 438] width 229 height 37
type input "75300168797"
click at [1164, 514] on button "Continue" at bounding box center [1166, 514] width 78 height 33
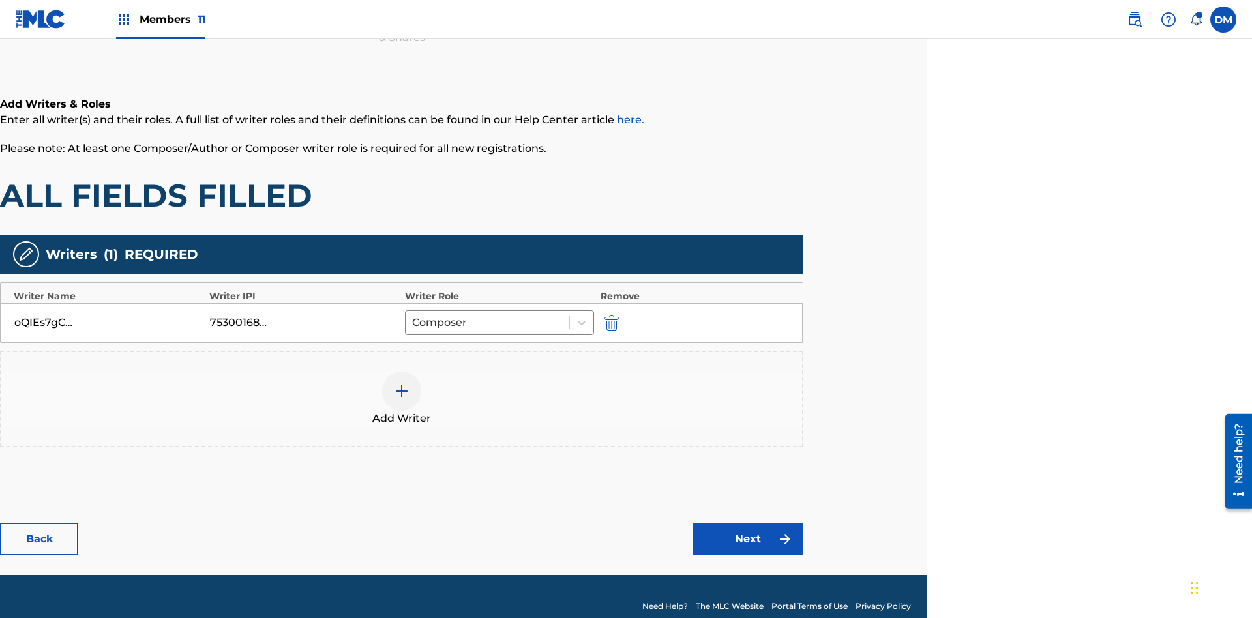
scroll to position [210, 325]
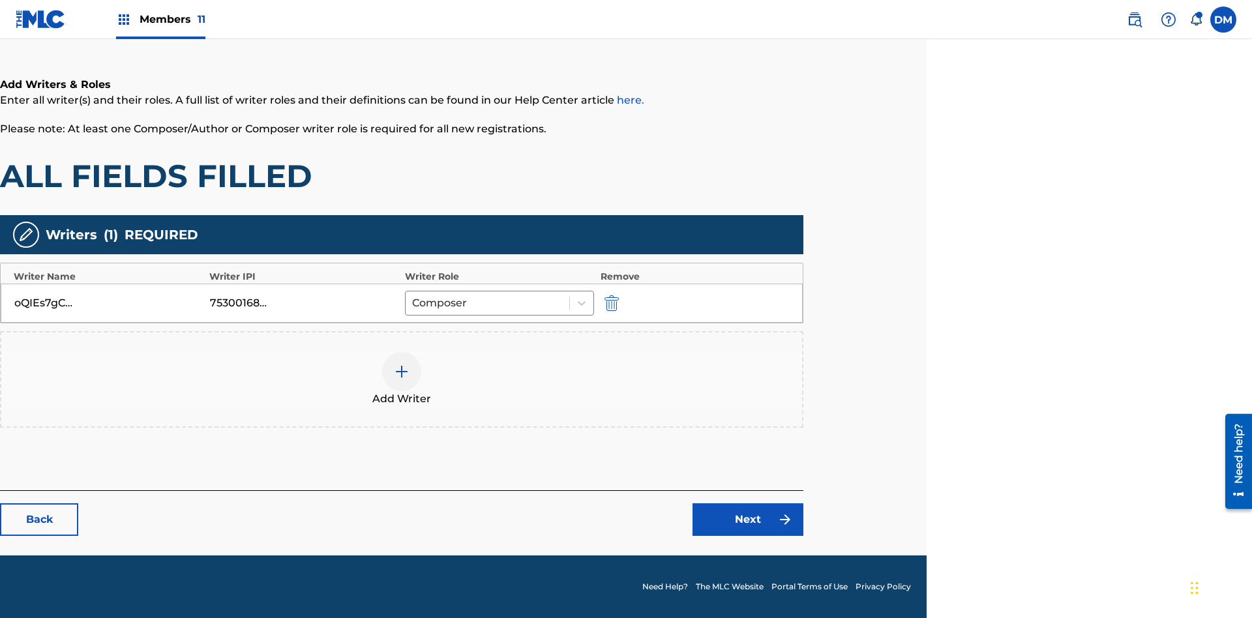
click at [402, 379] on div at bounding box center [401, 371] width 39 height 39
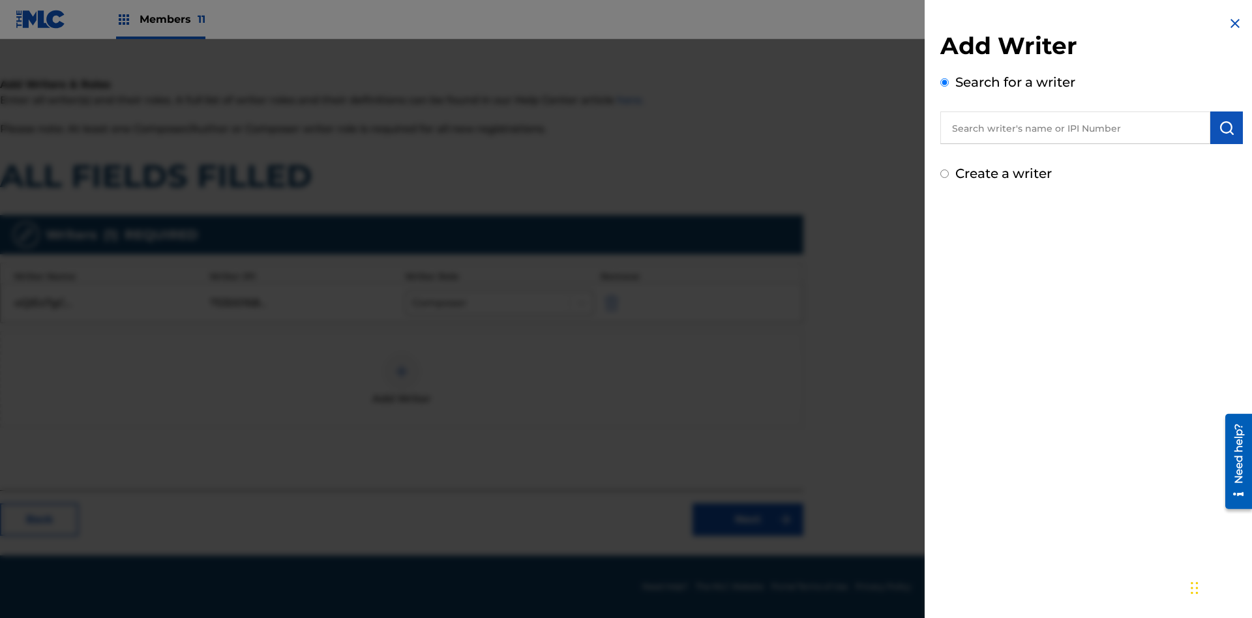
click at [945, 174] on input "Create a writer" at bounding box center [944, 174] width 8 height 8
radio input "false"
radio input "true"
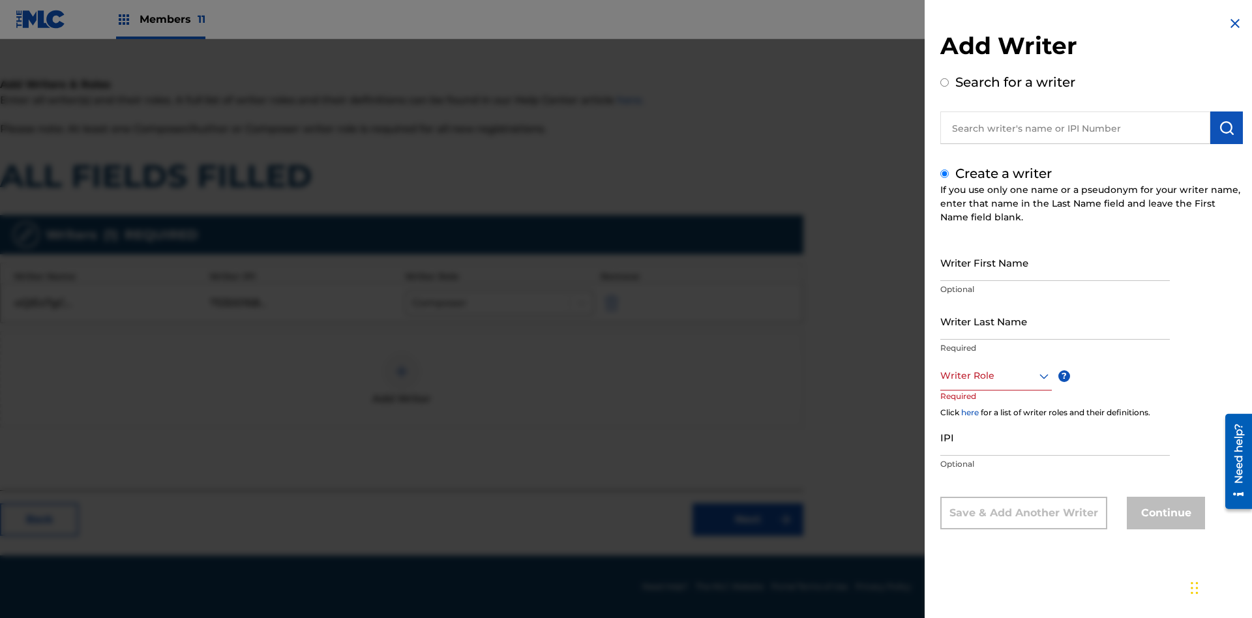
click at [1055, 262] on input "Writer First Name" at bounding box center [1054, 262] width 229 height 37
type input "sarEjCw5Xpx0Nr6AATgZvEPDq"
click at [1055, 321] on input "Writer Last Name" at bounding box center [1054, 321] width 229 height 37
type input "pAgMlIV2svQhEokAOLrFk40yo"
click at [995, 376] on div at bounding box center [995, 376] width 111 height 16
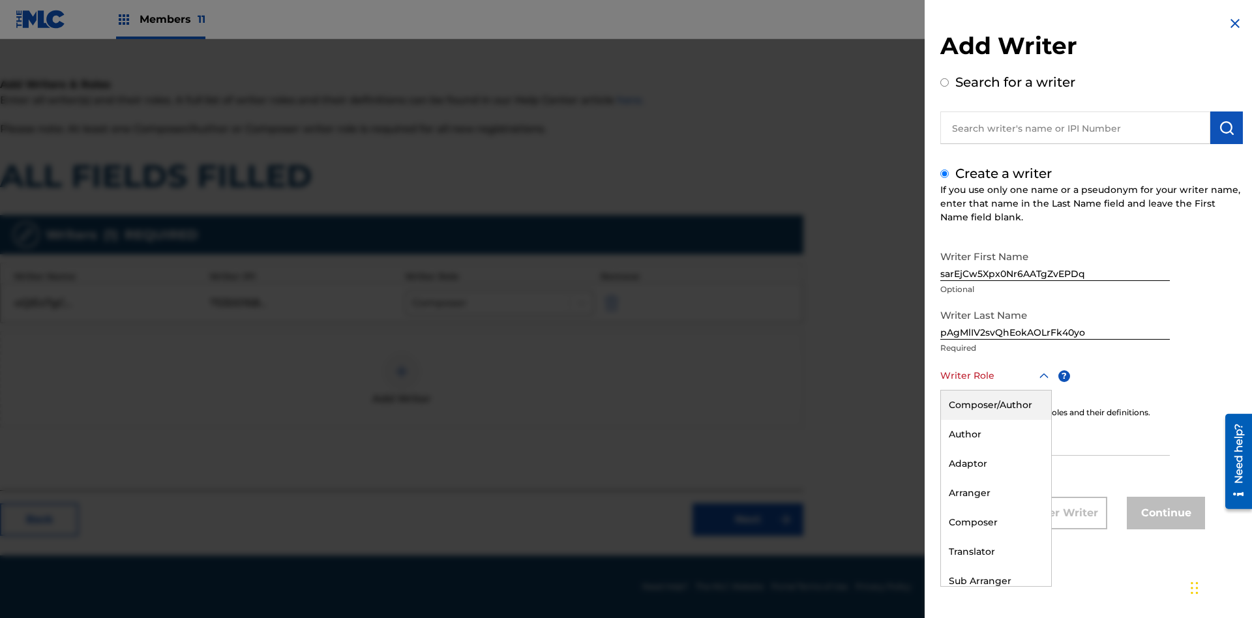
click at [995, 581] on div "Sub Arranger" at bounding box center [996, 581] width 110 height 29
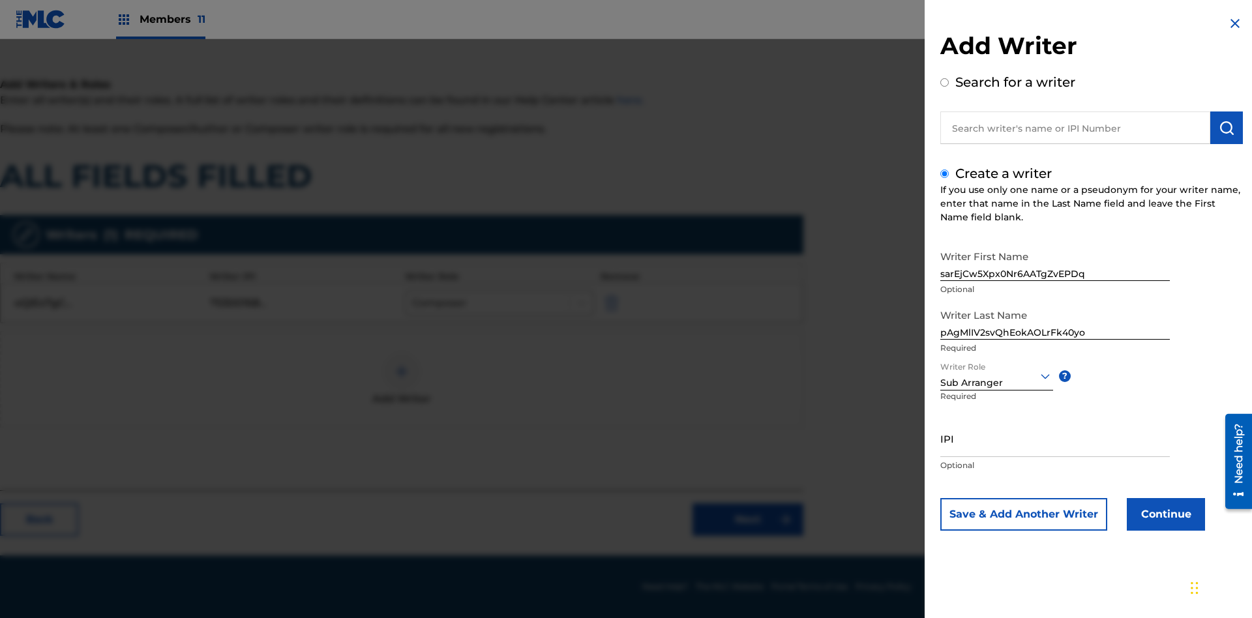
click at [1055, 438] on input "IPI" at bounding box center [1054, 438] width 229 height 37
type input "92357550147"
click at [1164, 514] on button "Continue" at bounding box center [1166, 514] width 78 height 33
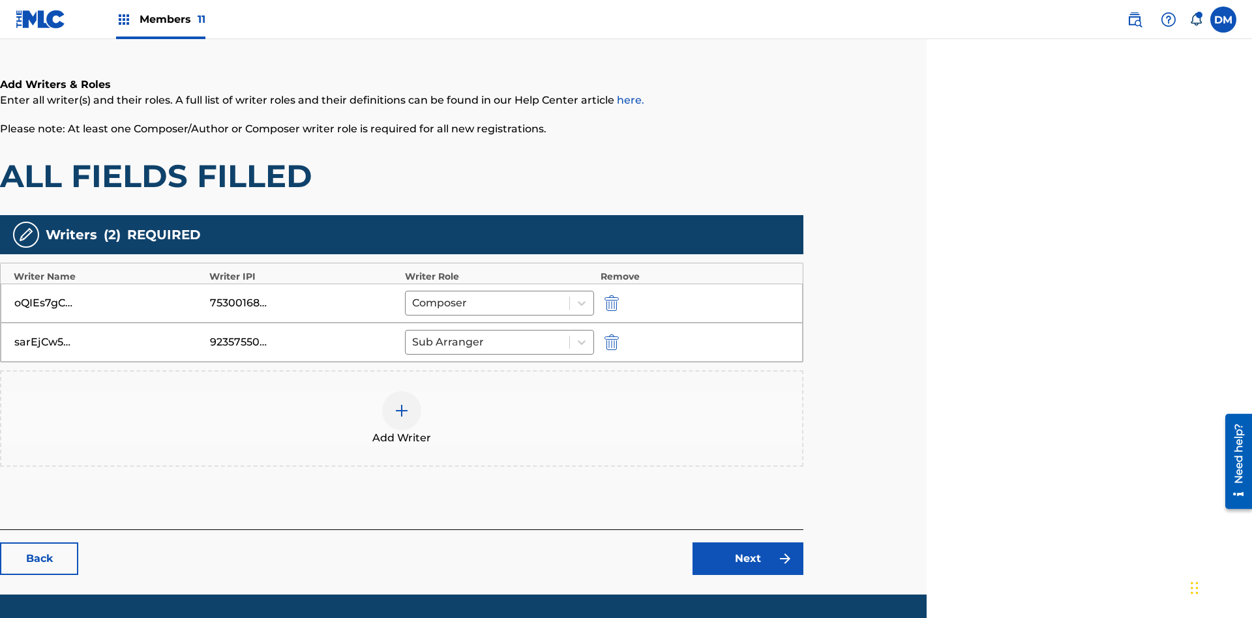
scroll to position [249, 325]
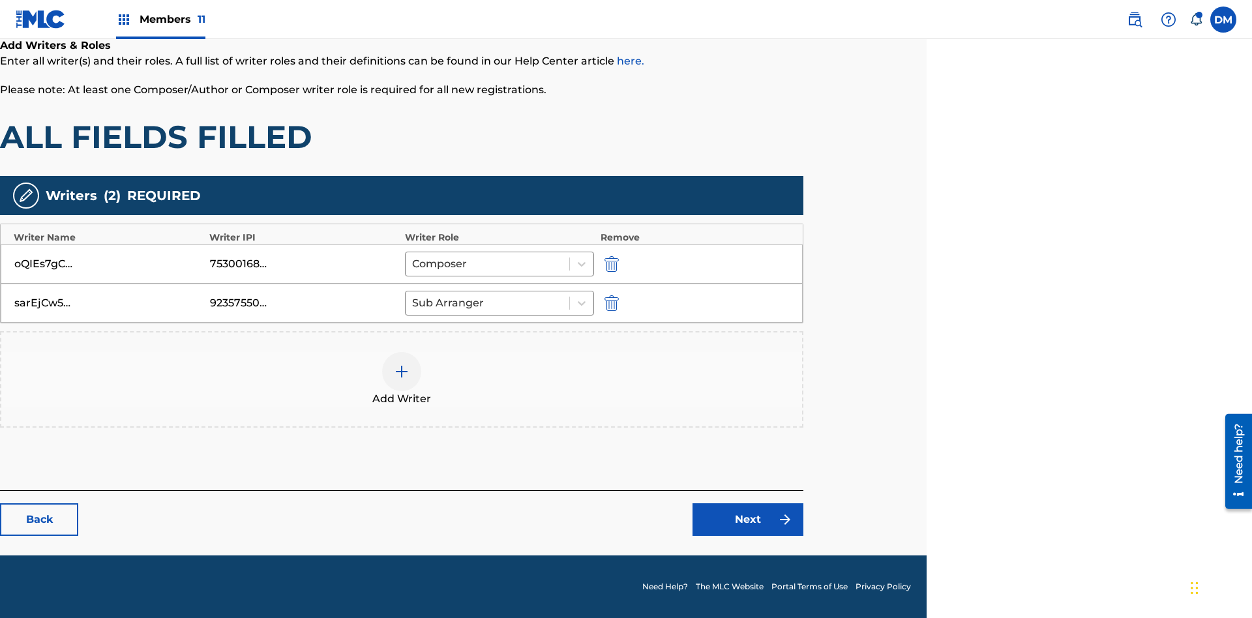
click at [748, 520] on link "Next" at bounding box center [747, 519] width 111 height 33
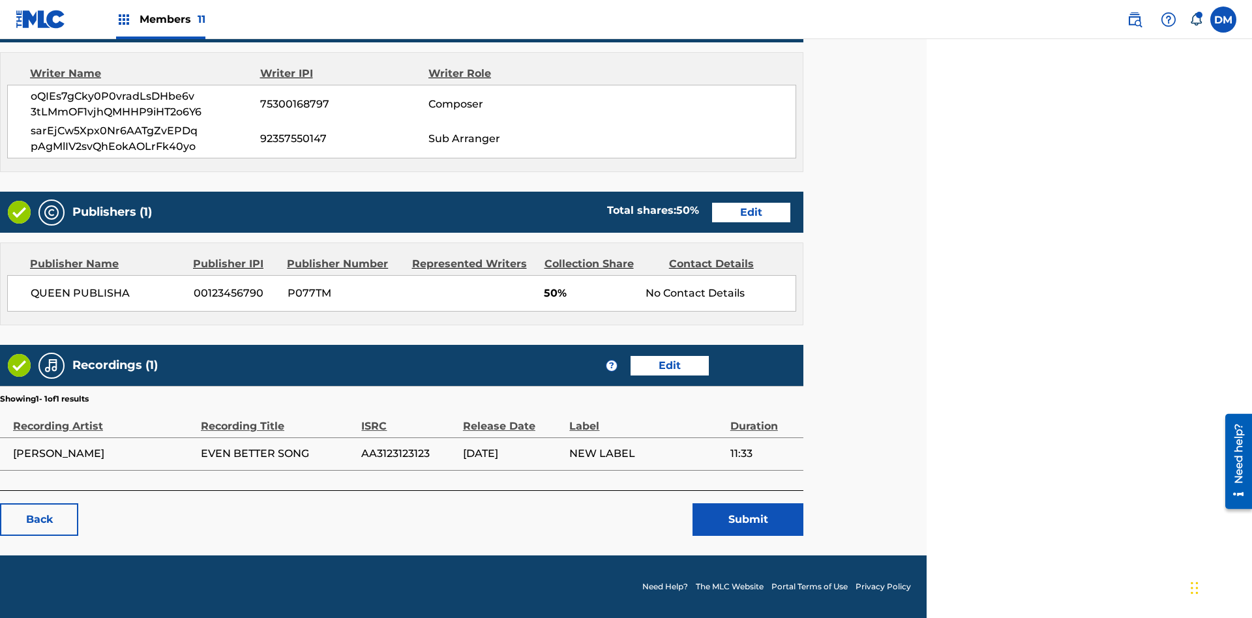
click at [751, 212] on link "Edit" at bounding box center [751, 213] width 78 height 20
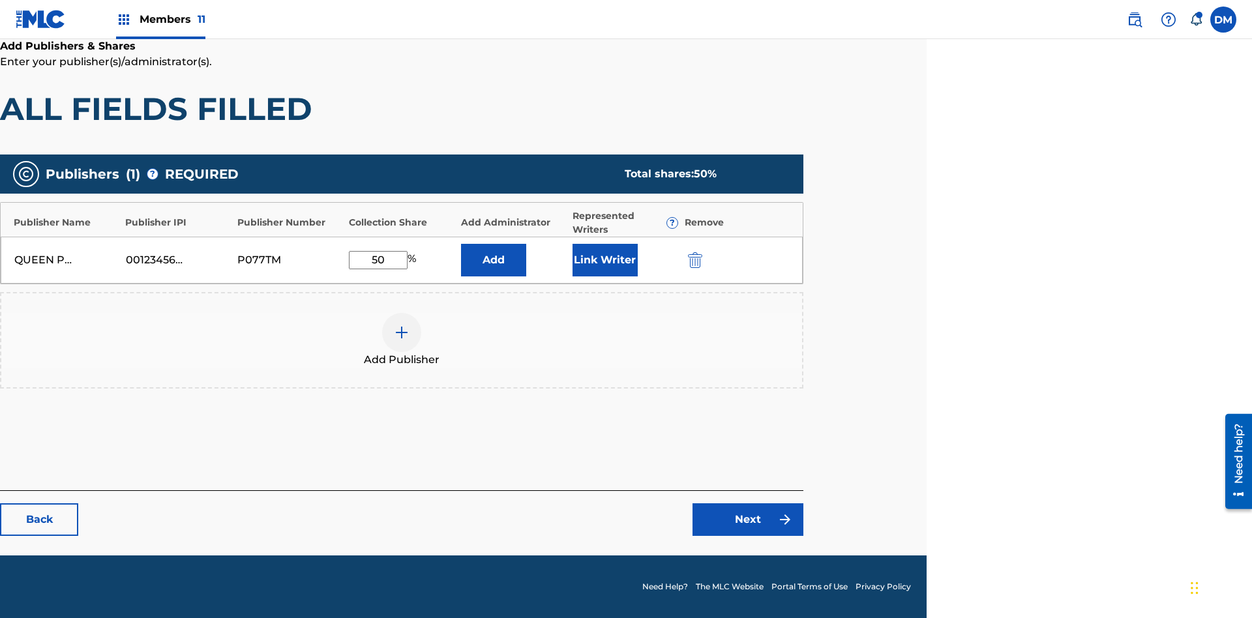
click at [693, 259] on img "submit" at bounding box center [695, 260] width 14 height 16
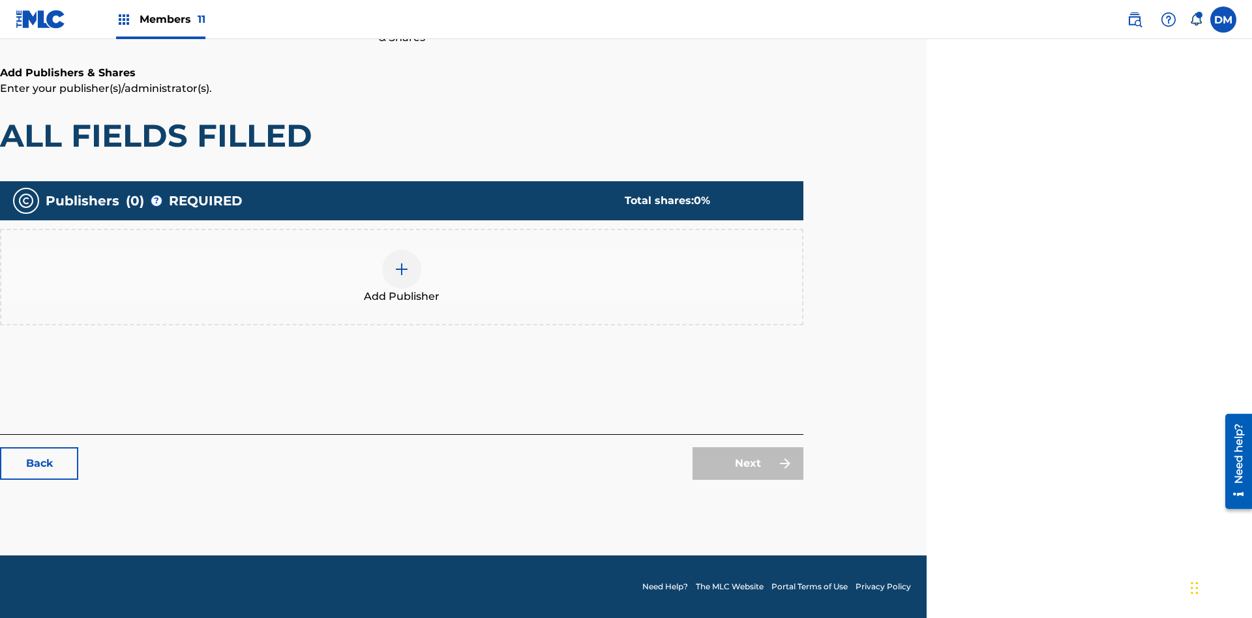
scroll to position [190, 325]
click at [402, 269] on img at bounding box center [402, 269] width 16 height 16
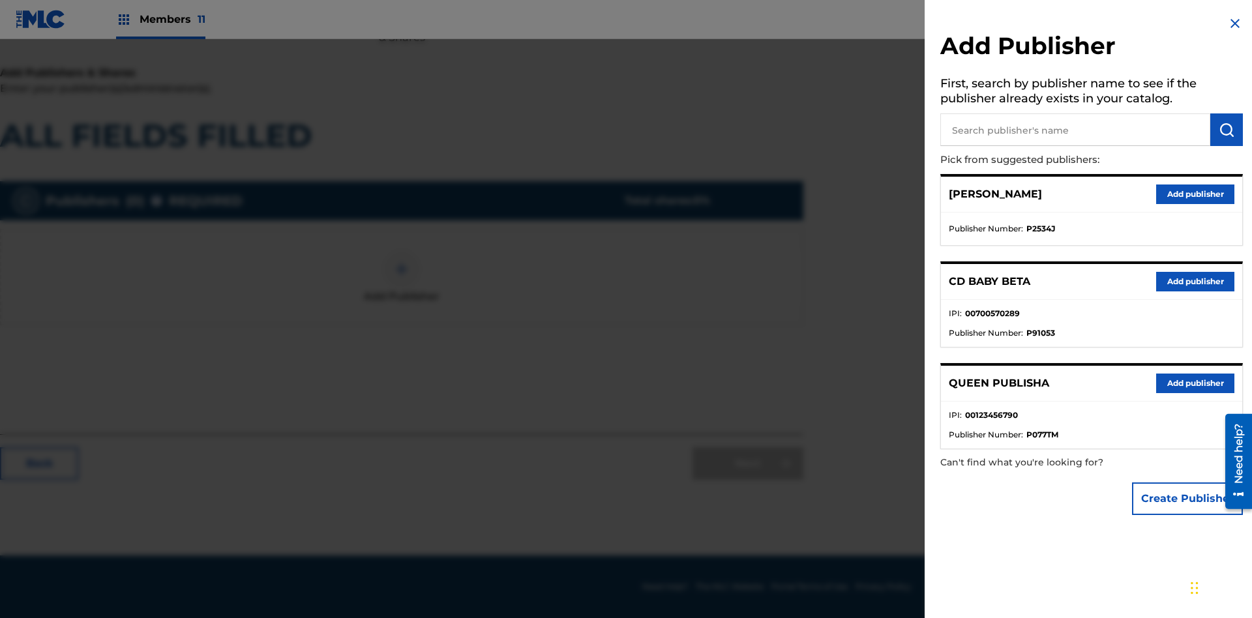
click at [1188, 498] on button "Create Publisher" at bounding box center [1187, 498] width 111 height 33
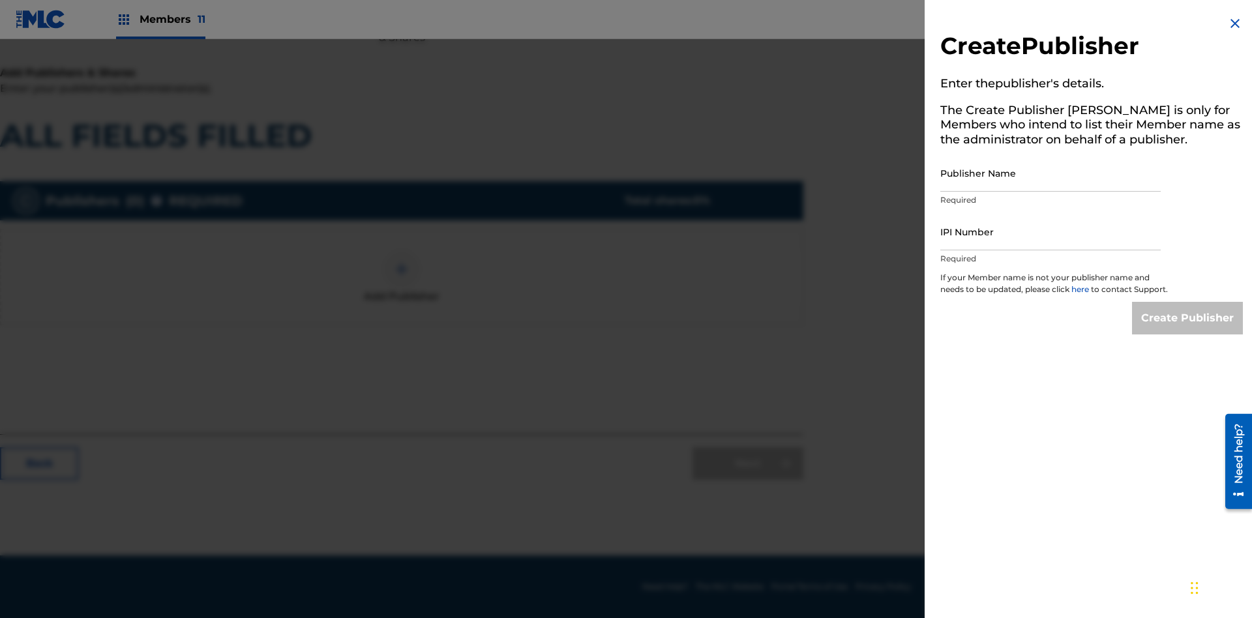
click at [1050, 173] on input "Publisher Name" at bounding box center [1050, 173] width 220 height 37
type input "O0BO5DuD4dGhZq8TnpoM"
click at [1050, 231] on input "IPI Number" at bounding box center [1050, 231] width 220 height 37
type input "43098778920"
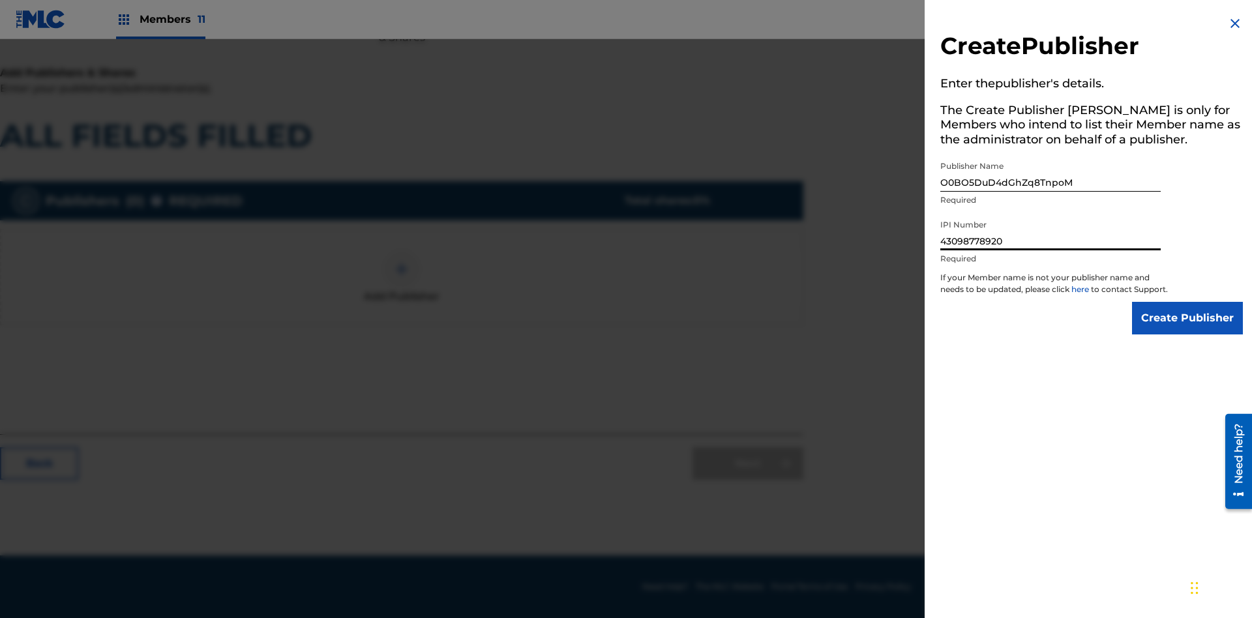
click at [1188, 330] on input "Create Publisher" at bounding box center [1187, 318] width 111 height 33
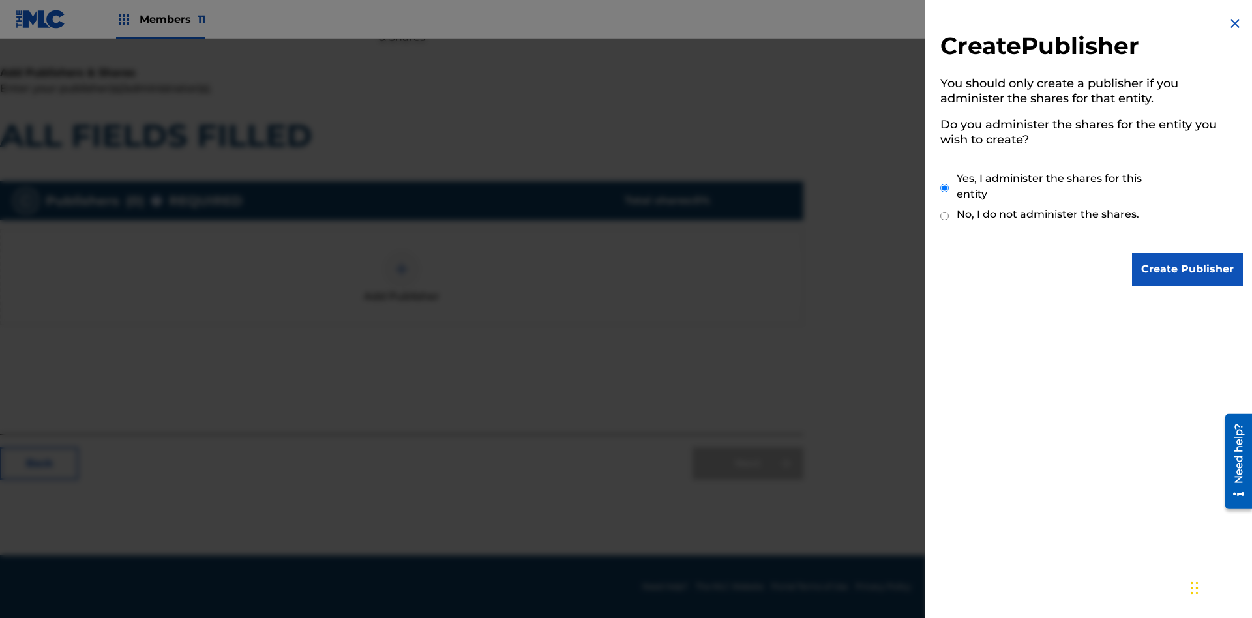
click at [1188, 269] on input "Create Publisher" at bounding box center [1187, 269] width 111 height 33
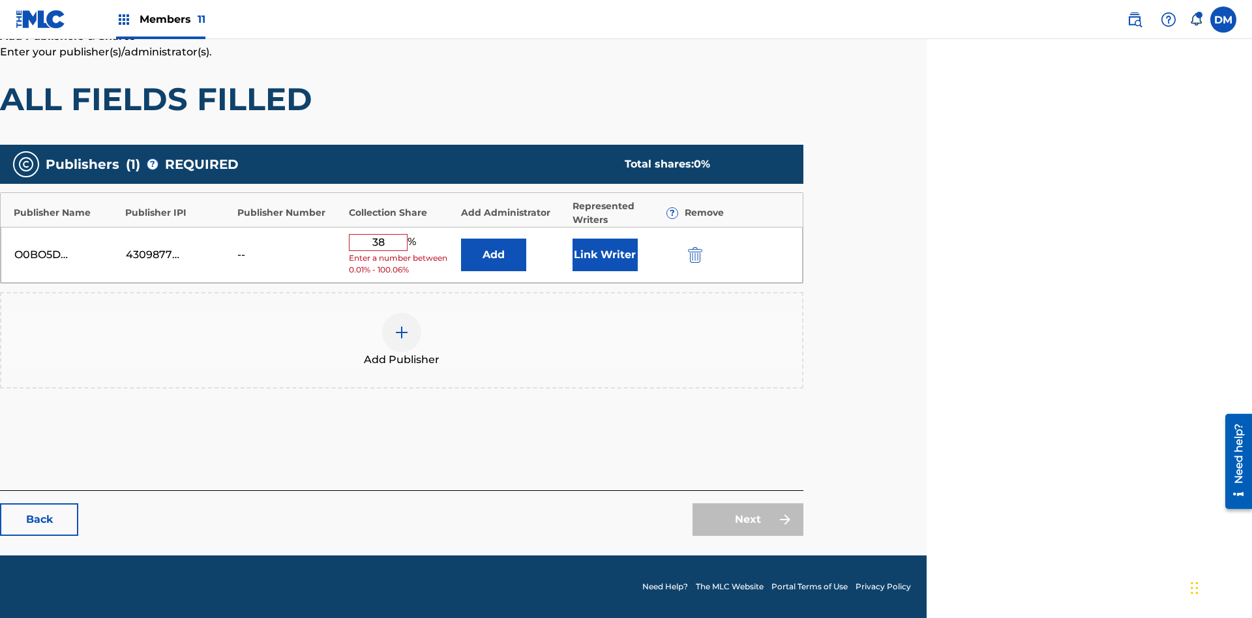
scroll to position [217, 325]
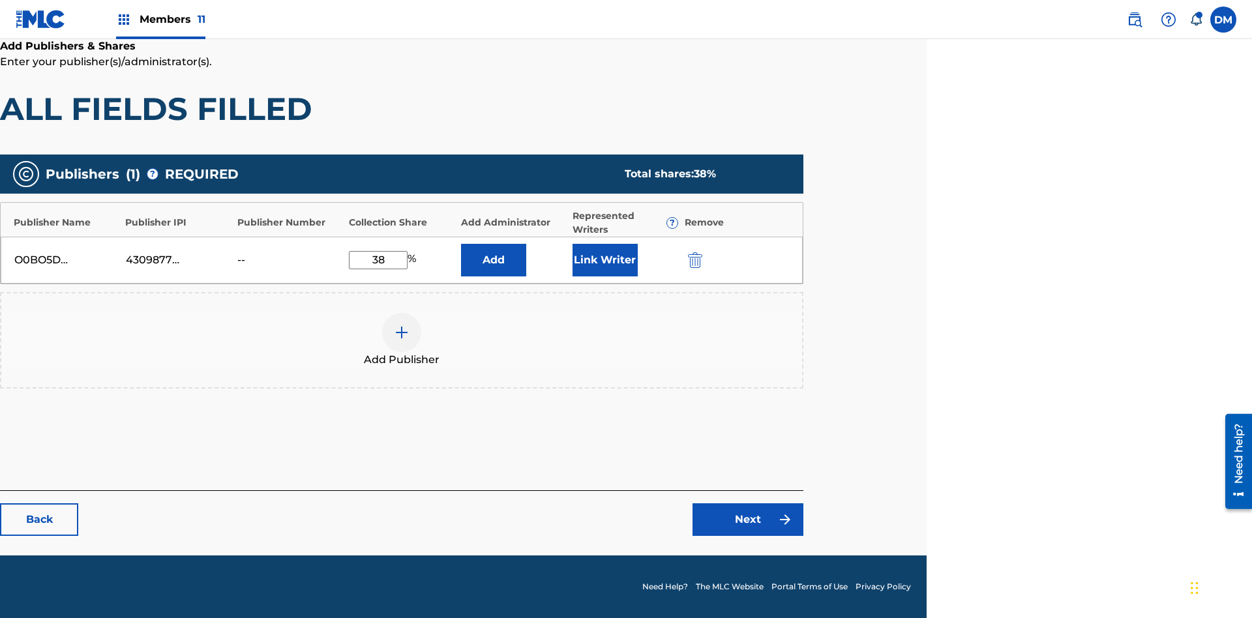
type input "38"
click at [604, 259] on button "Link Writer" at bounding box center [604, 260] width 65 height 33
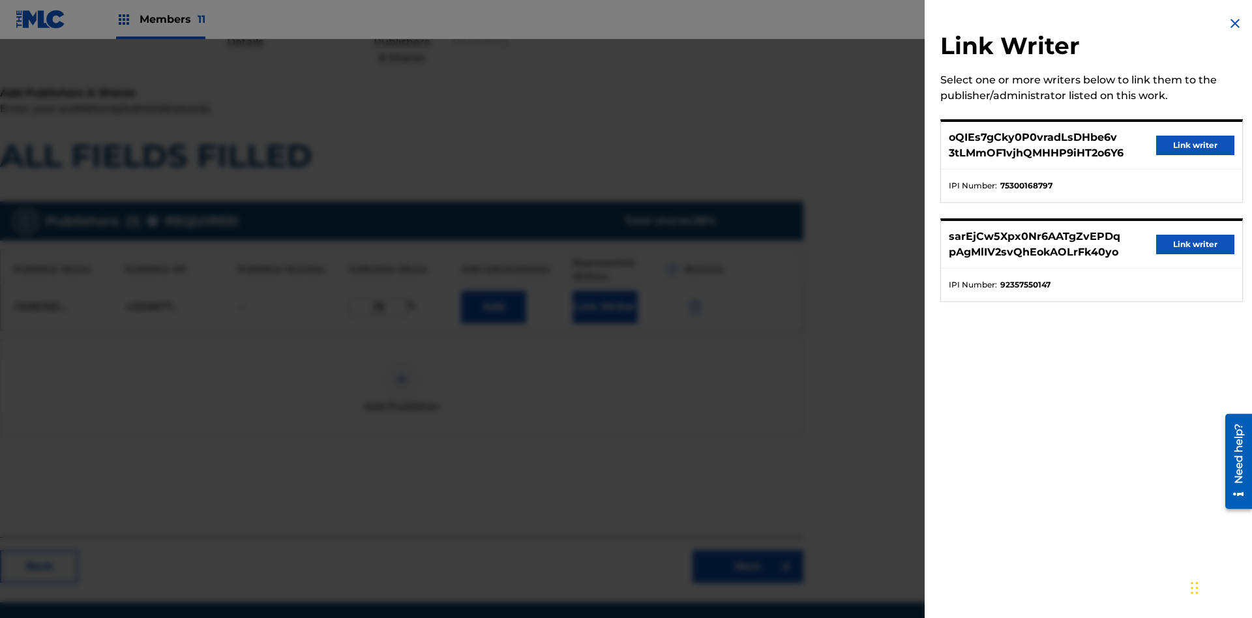
click at [1195, 145] on button "Link writer" at bounding box center [1195, 146] width 78 height 20
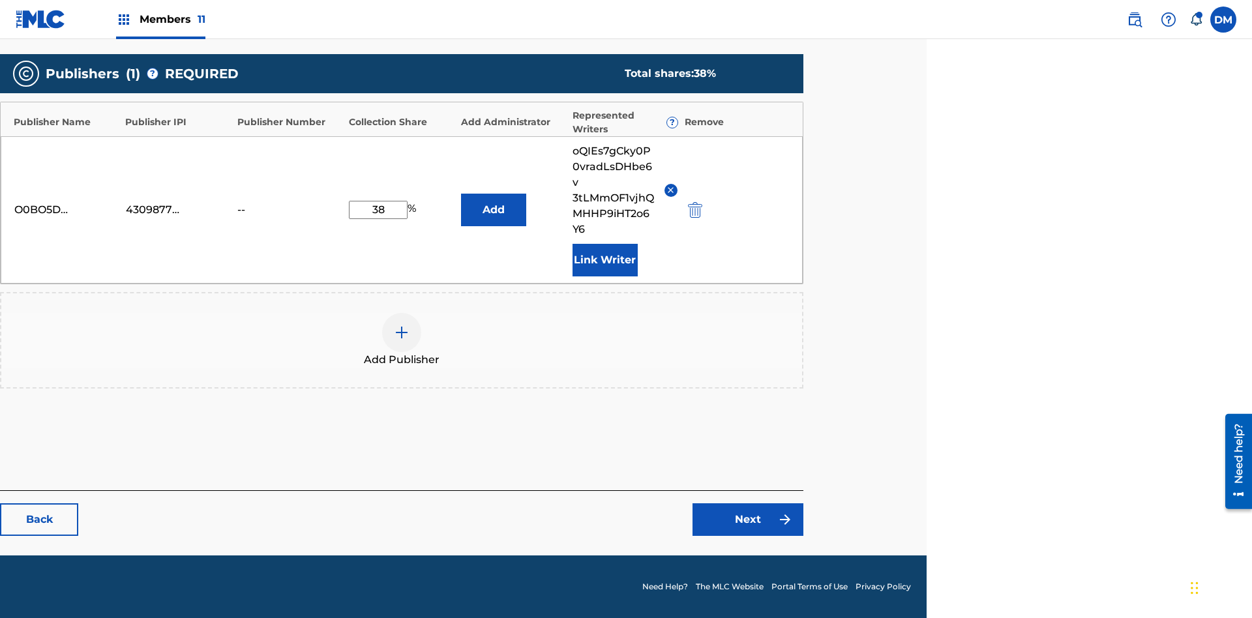
click at [604, 259] on button "Link Writer" at bounding box center [604, 260] width 65 height 33
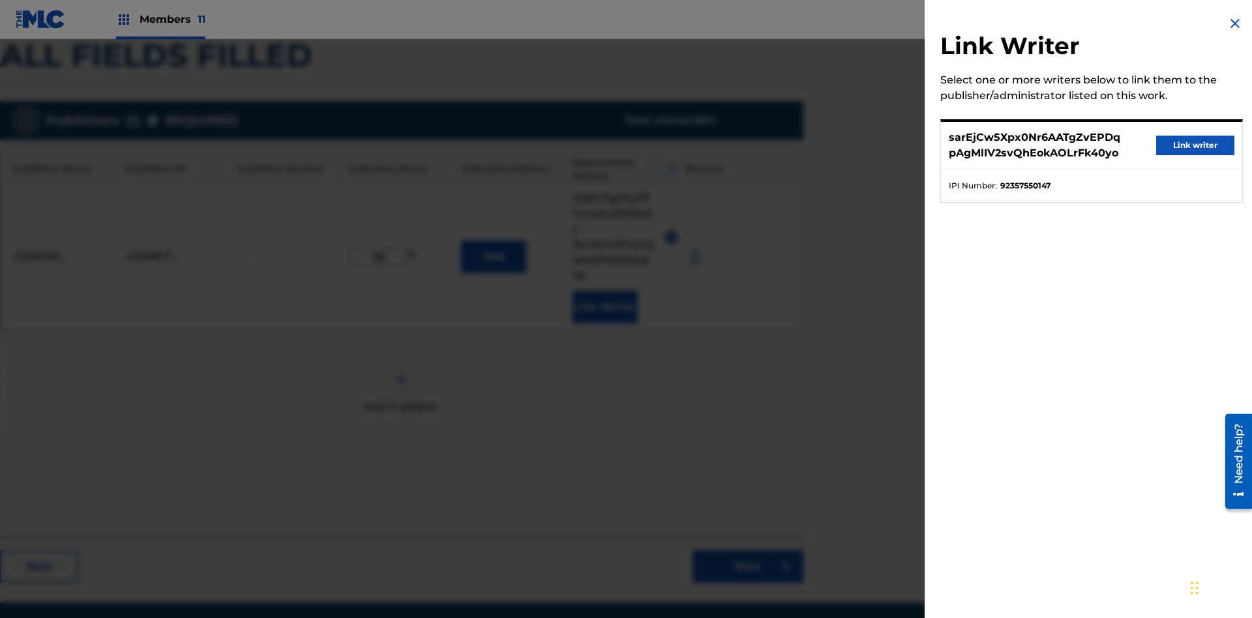
click at [1195, 145] on button "Link writer" at bounding box center [1195, 146] width 78 height 20
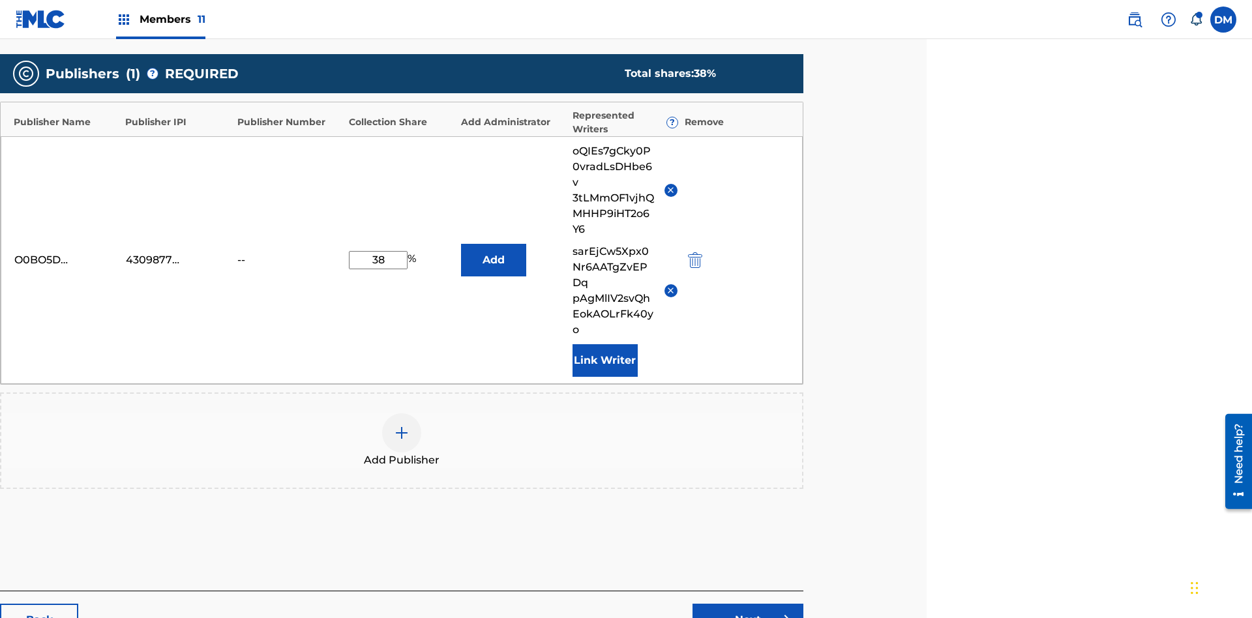
click at [604, 344] on button "Link Writer" at bounding box center [604, 360] width 65 height 33
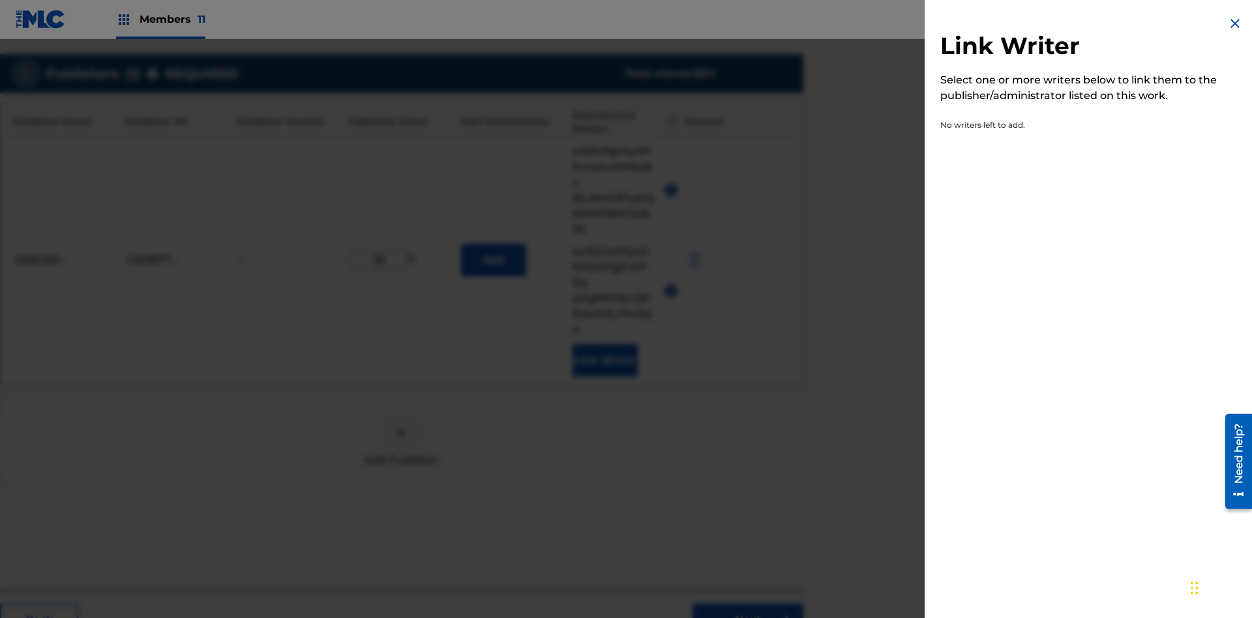
click at [1235, 23] on img at bounding box center [1235, 24] width 16 height 16
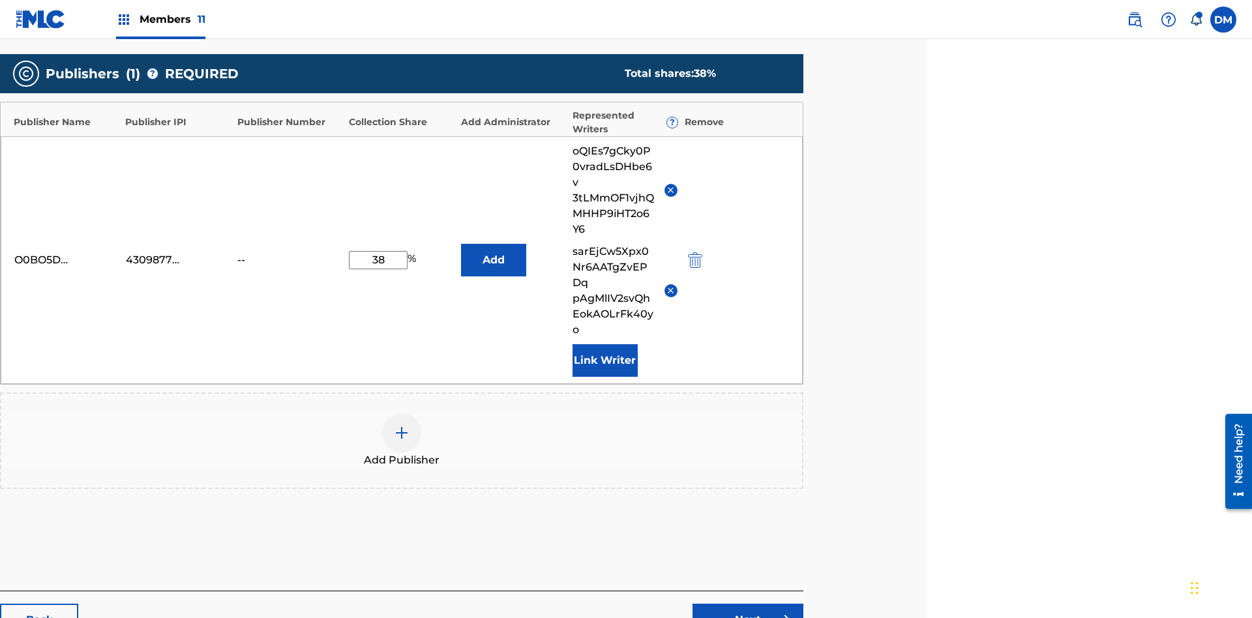
scroll to position [355, 325]
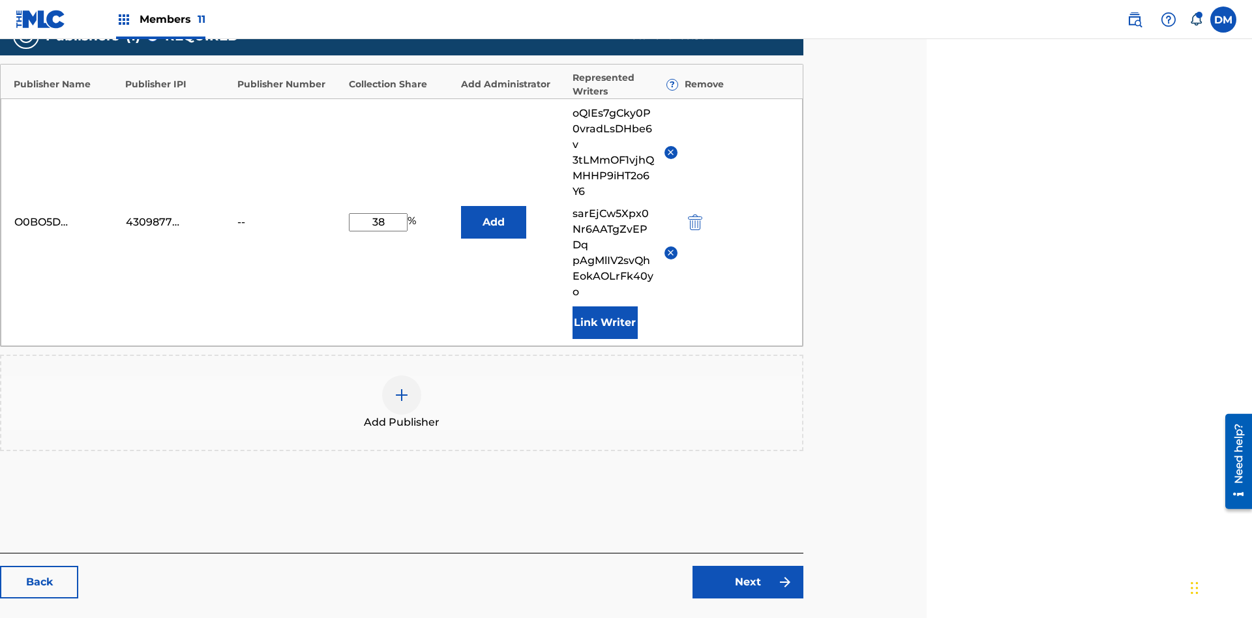
click at [493, 206] on button "Add" at bounding box center [493, 222] width 65 height 33
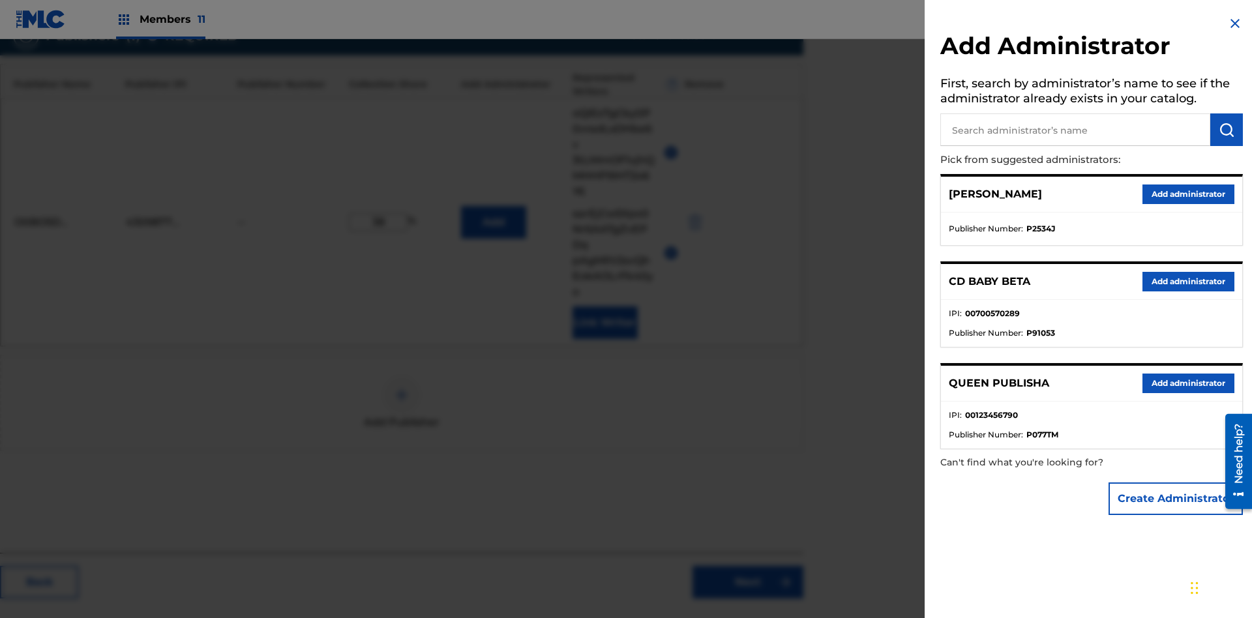
click at [1176, 498] on button "Create Administrator" at bounding box center [1175, 498] width 134 height 33
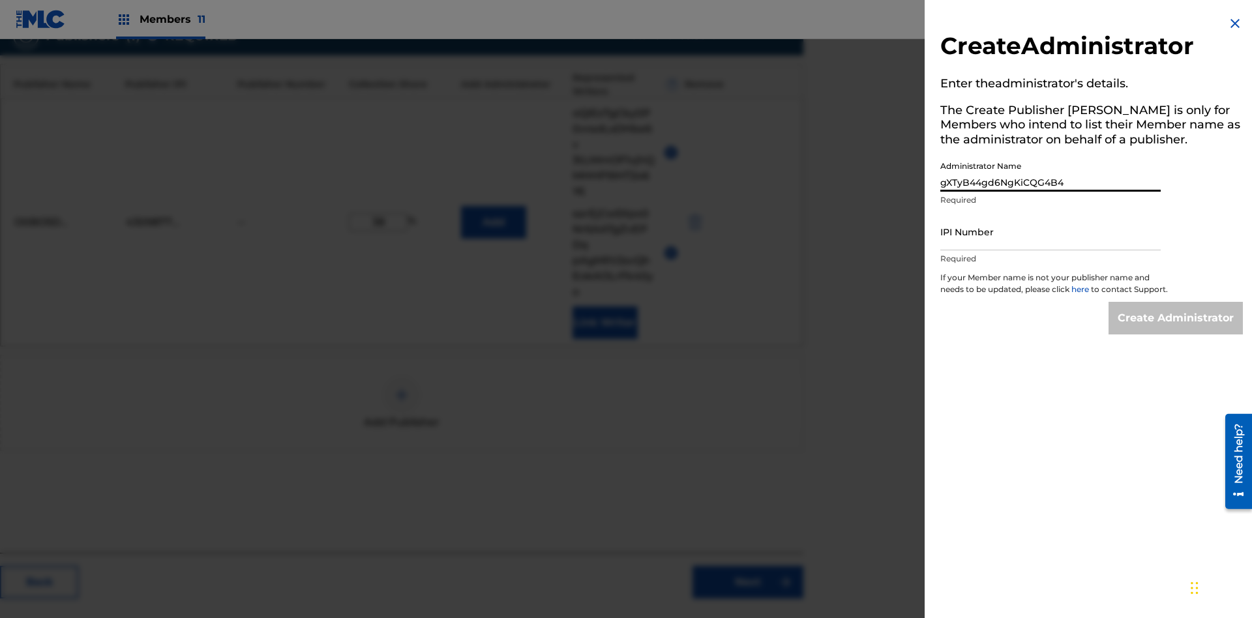
click at [1050, 231] on input "IPI Number" at bounding box center [1050, 231] width 220 height 37
click at [1176, 330] on input "Create Administrator" at bounding box center [1175, 318] width 134 height 33
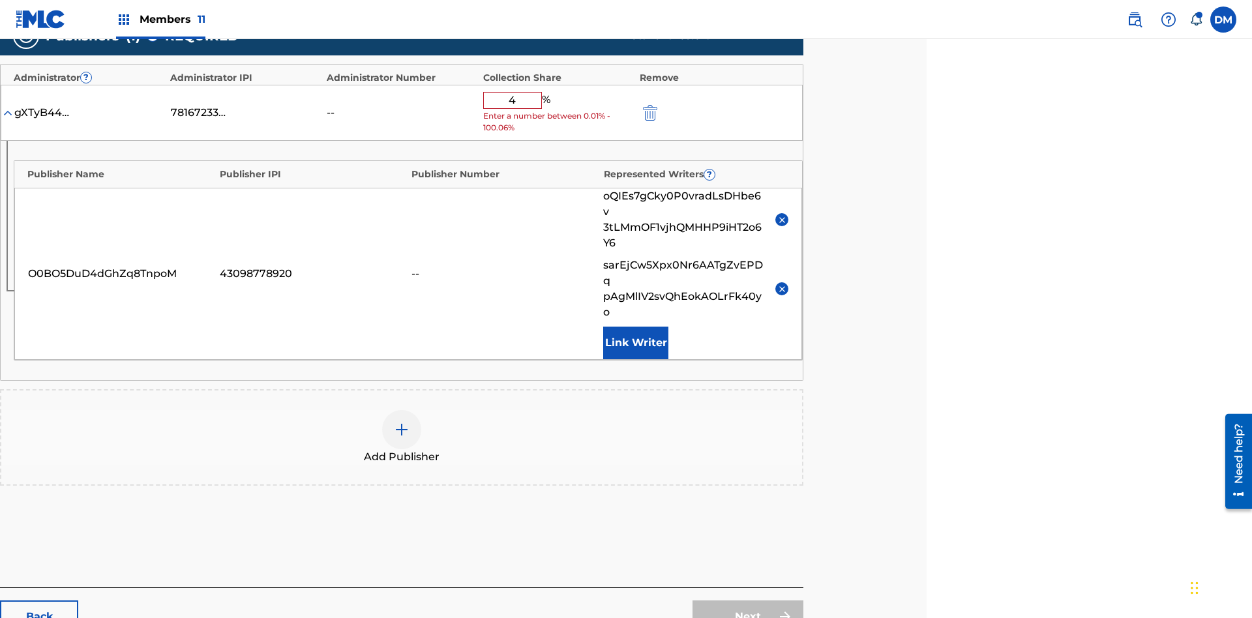
type input "46"
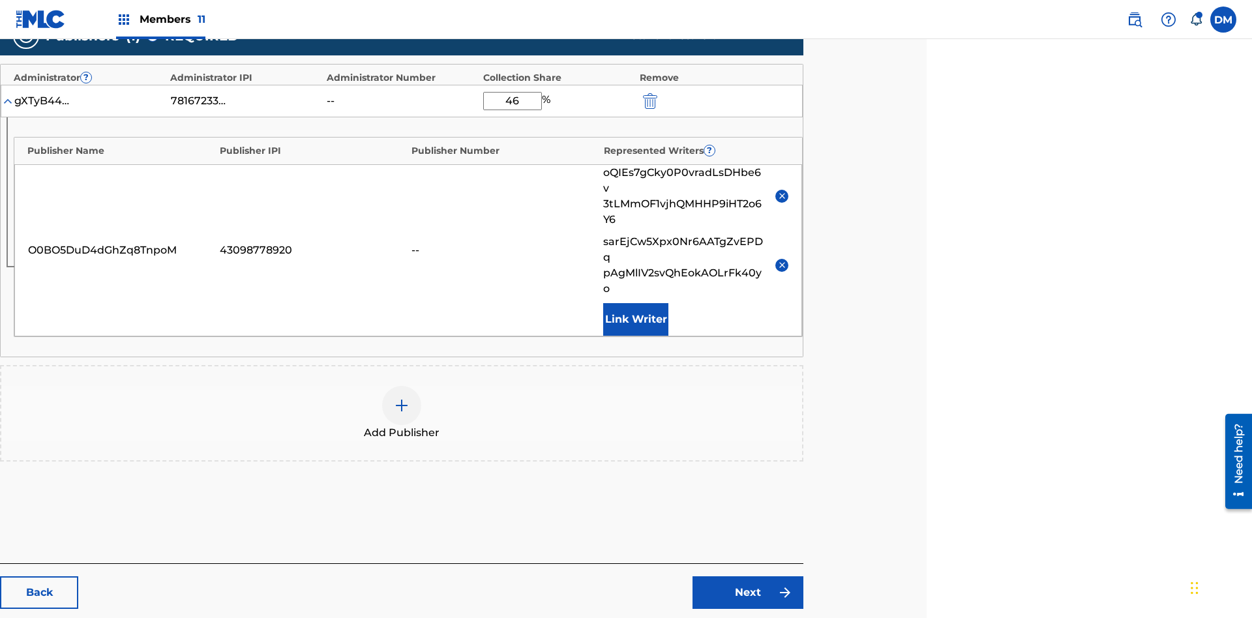
scroll to position [368, 325]
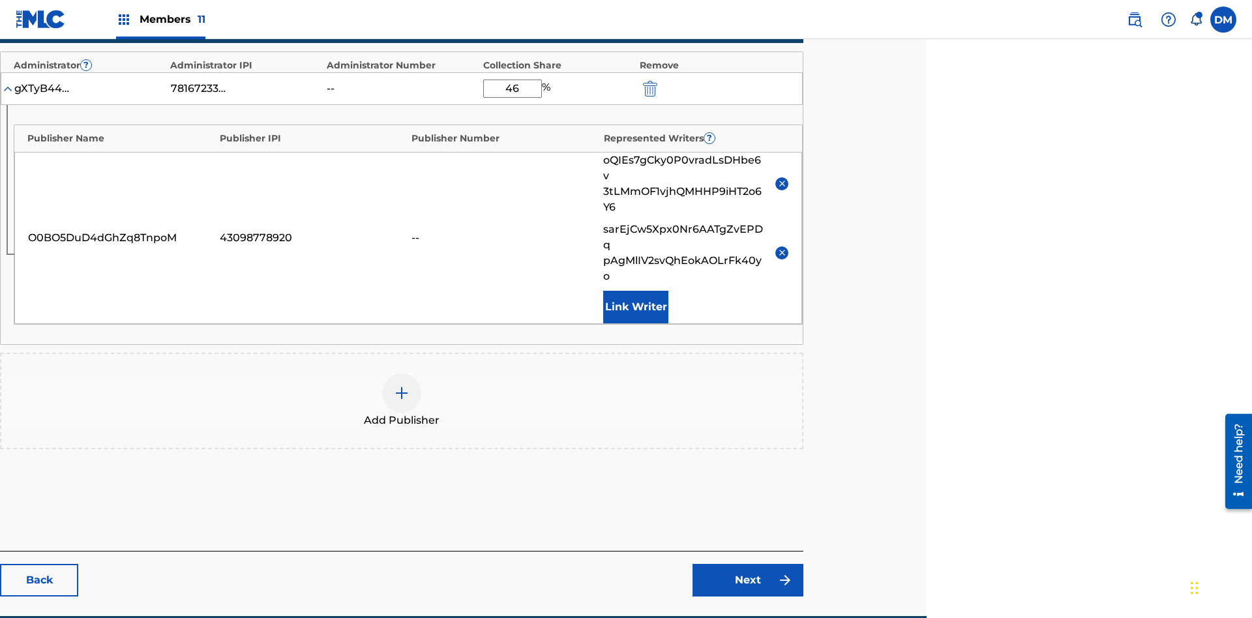
click at [748, 564] on link "Next" at bounding box center [747, 580] width 111 height 33
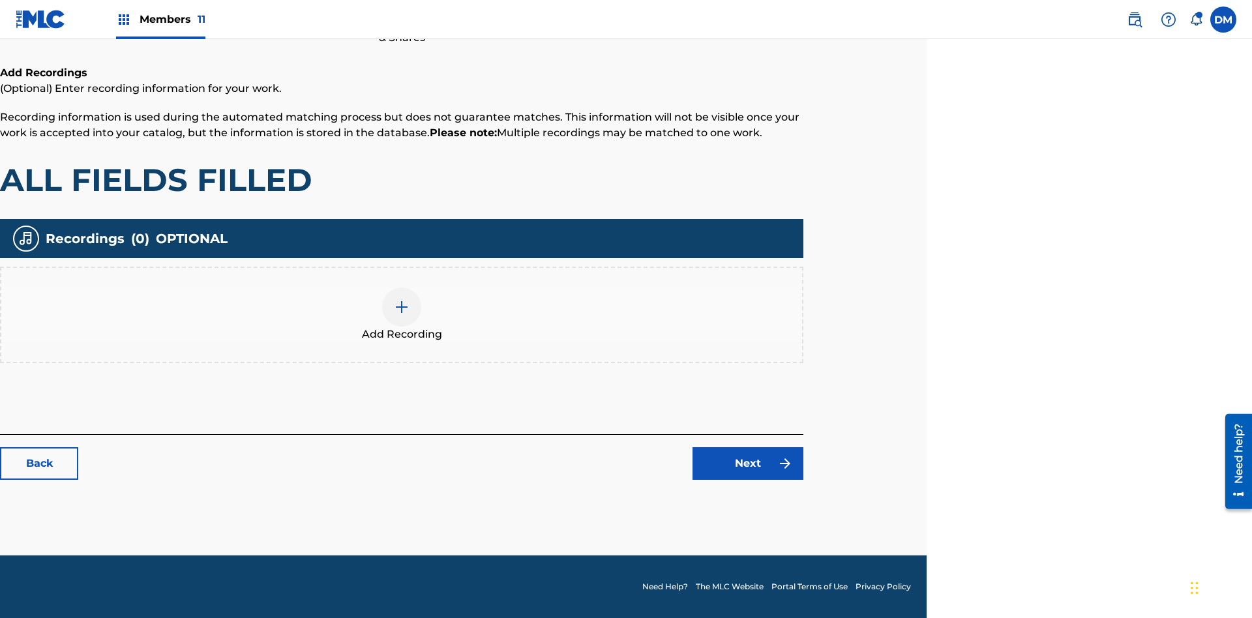
click at [402, 314] on img at bounding box center [402, 307] width 16 height 16
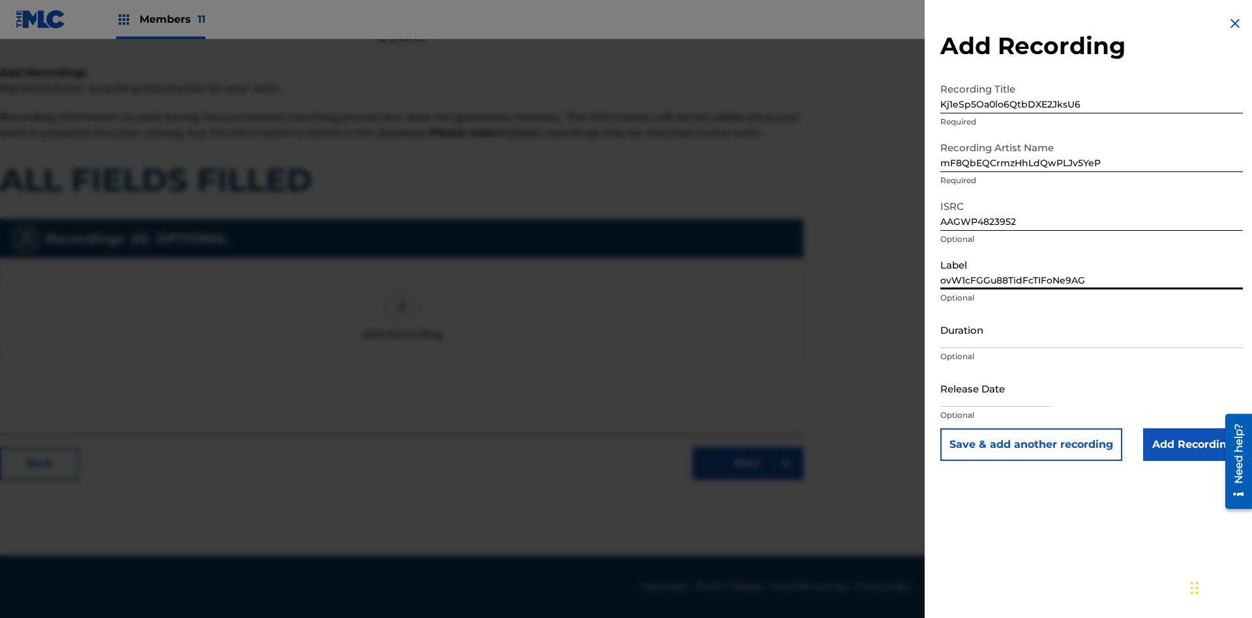
click at [1091, 329] on input "Duration" at bounding box center [1091, 329] width 303 height 37
click at [1091, 329] on input "5" at bounding box center [1091, 329] width 303 height 37
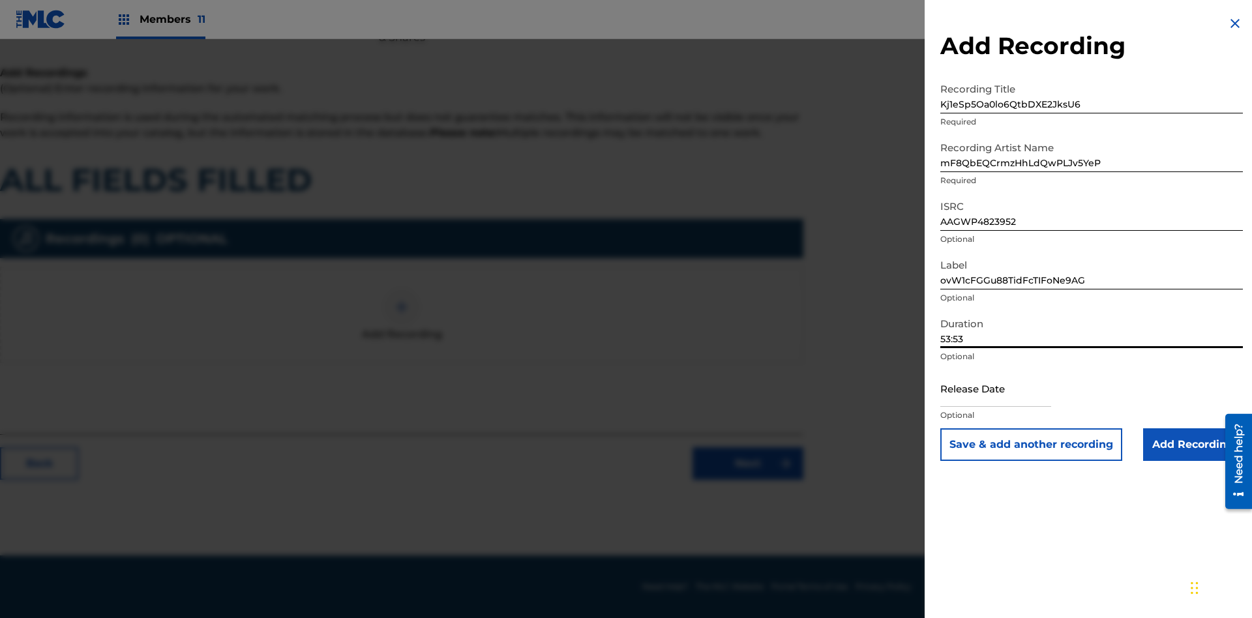
click at [1006, 389] on input "text" at bounding box center [995, 388] width 111 height 37
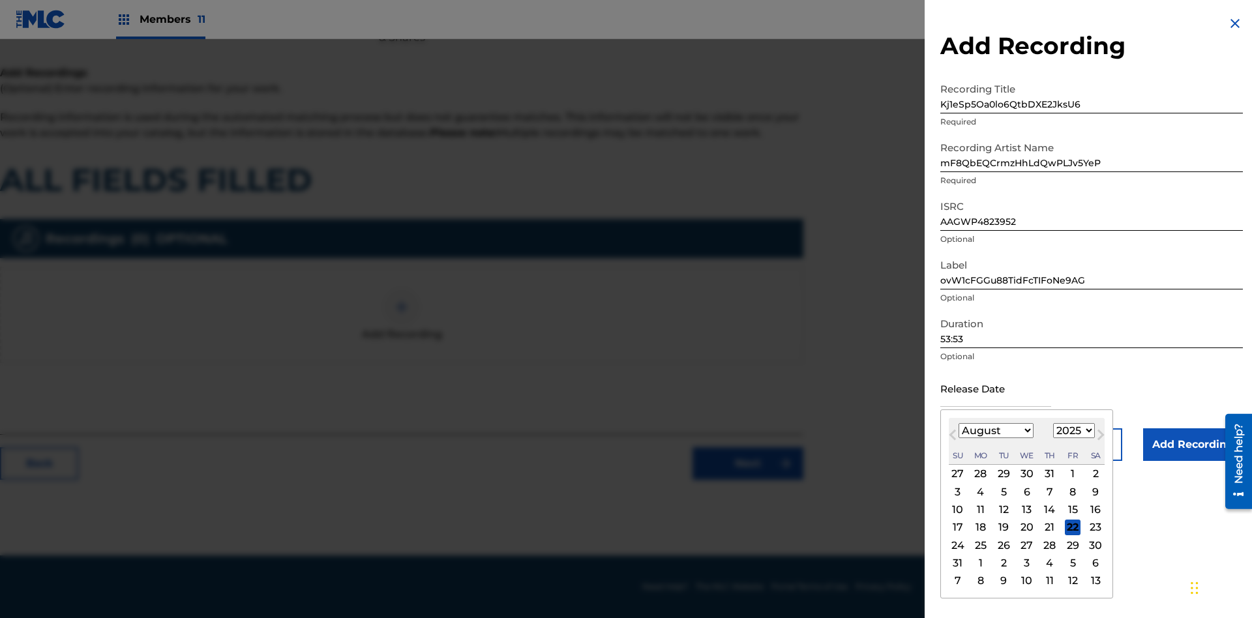
click at [1072, 431] on select "1900 1901 1902 1903 1904 1905 1906 1907 1908 1909 1910 1911 1912 1913 1914 1915…" at bounding box center [1074, 430] width 42 height 15
click at [1070, 509] on div "15" at bounding box center [1073, 510] width 16 height 16
click at [1192, 445] on input "Add Recording" at bounding box center [1193, 444] width 100 height 33
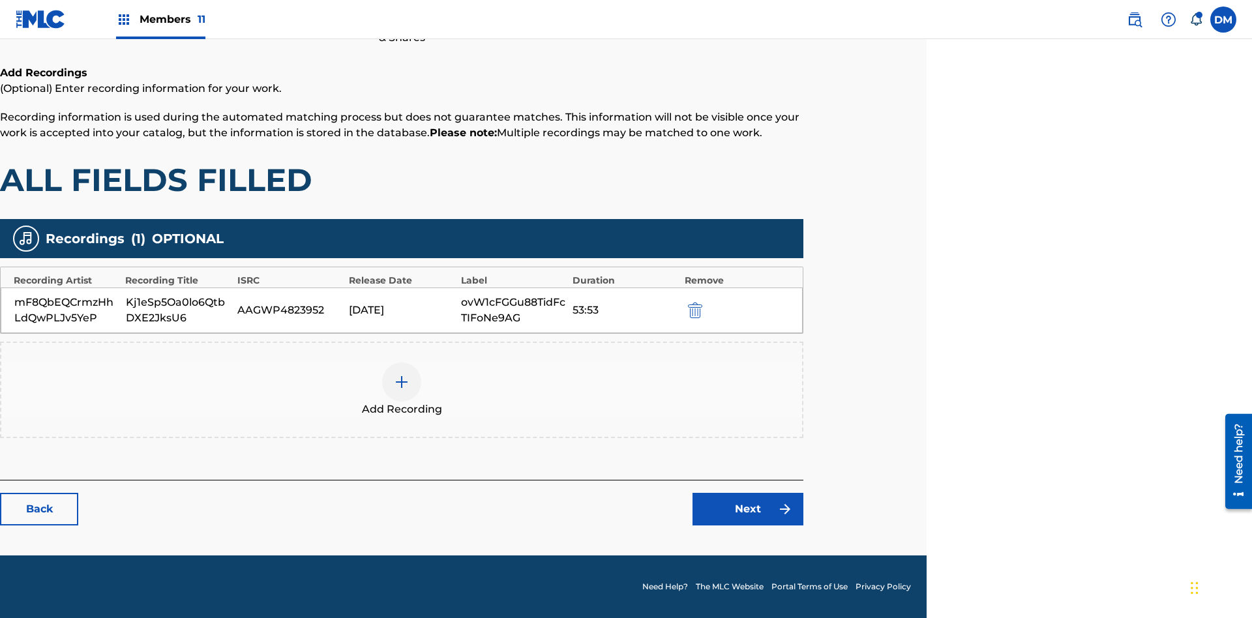
click at [748, 509] on link "Next" at bounding box center [747, 509] width 111 height 33
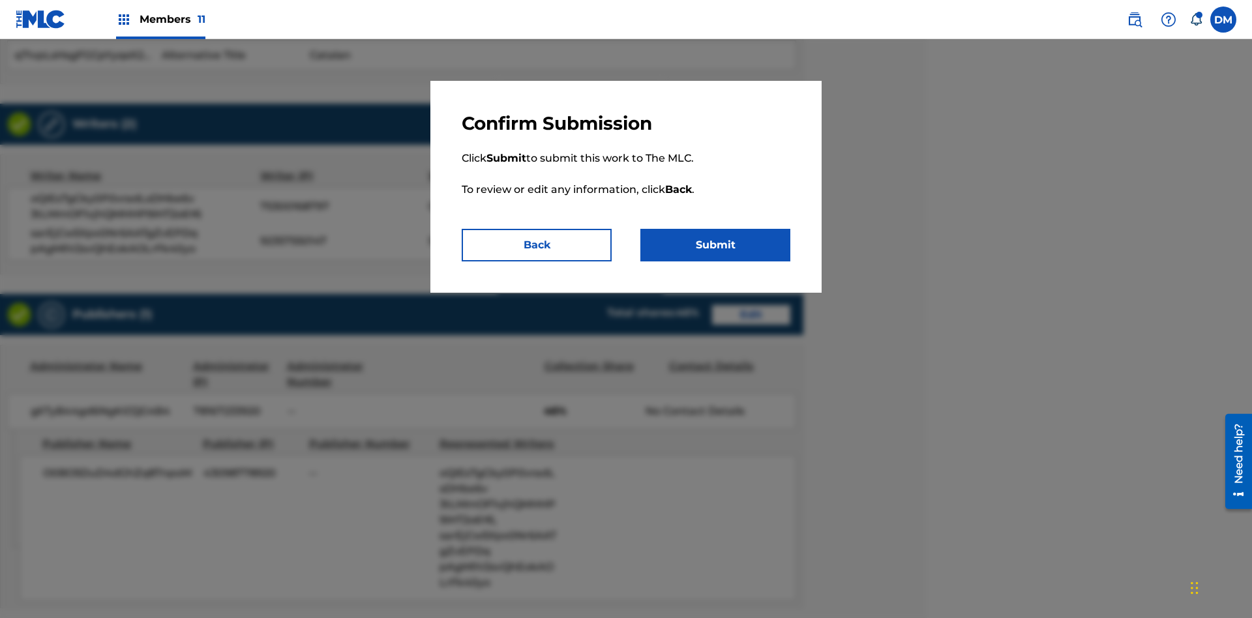
click at [715, 245] on button "Submit" at bounding box center [715, 245] width 150 height 33
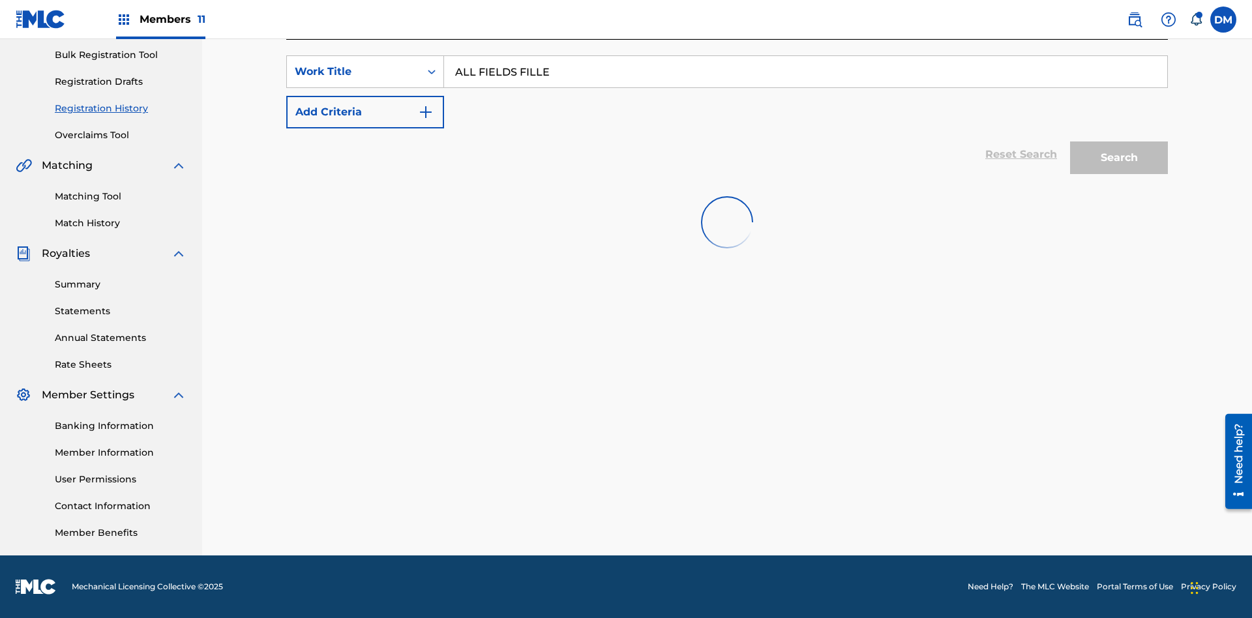
type input "ALL FIELDS FILLED"
